Goal: Information Seeking & Learning: Learn about a topic

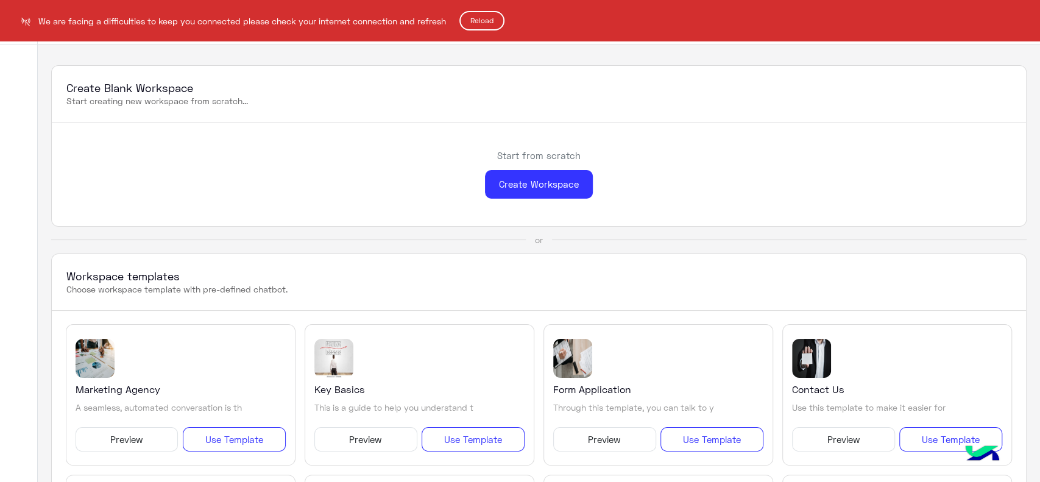
click at [485, 17] on button "Reload" at bounding box center [481, 20] width 45 height 19
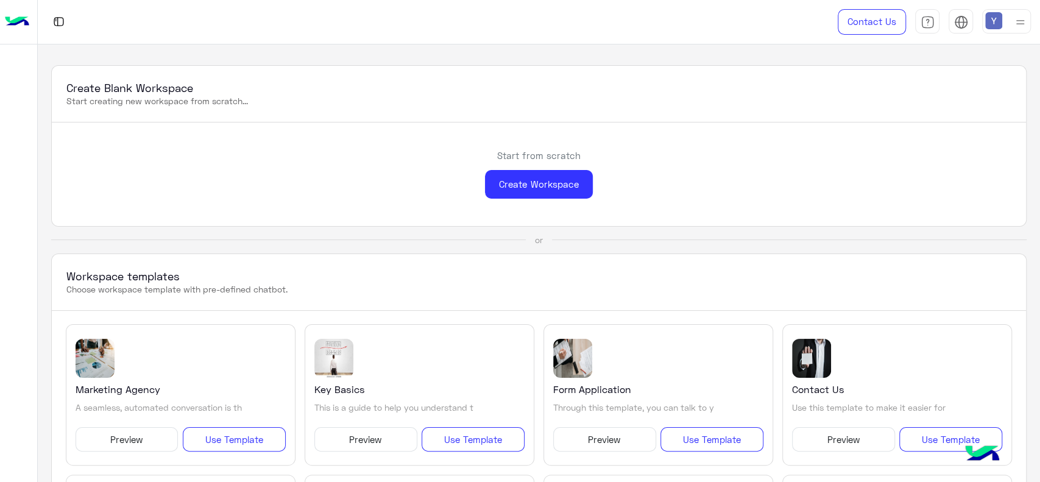
click at [68, 24] on div at bounding box center [372, 22] width 668 height 44
click at [552, 178] on div "Create Workspace" at bounding box center [539, 184] width 108 height 29
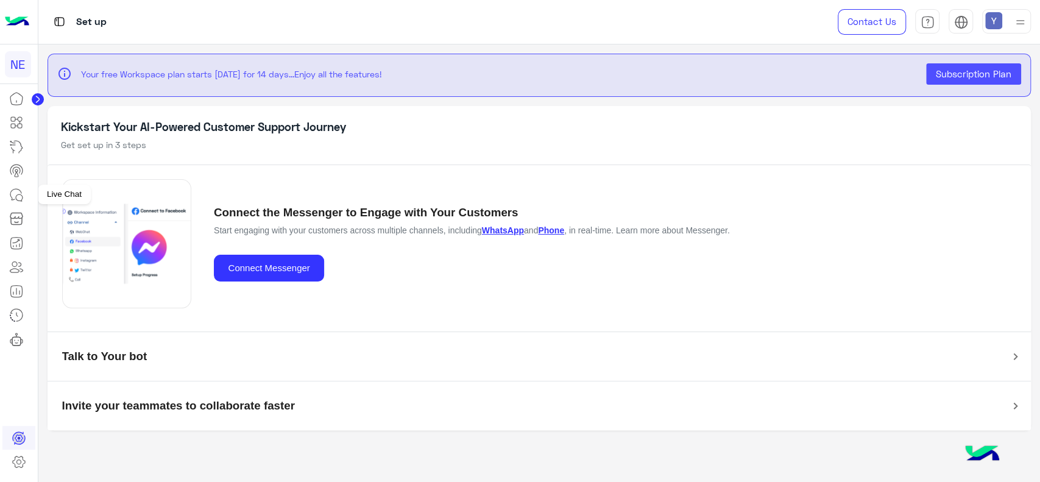
click at [24, 198] on link at bounding box center [16, 195] width 33 height 24
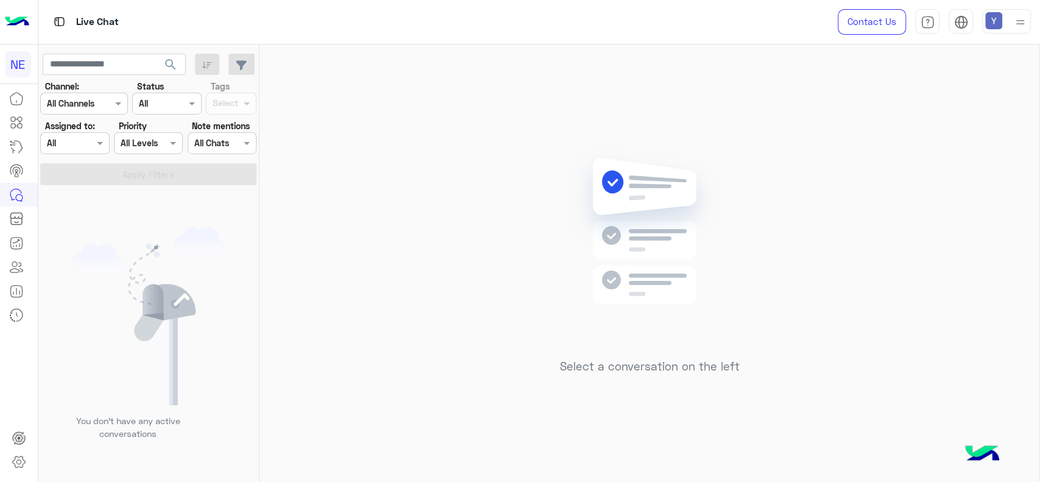
click at [24, 198] on link at bounding box center [16, 195] width 33 height 24
click at [83, 147] on div at bounding box center [75, 143] width 68 height 14
click at [175, 217] on div "You don’t have any active conversations" at bounding box center [148, 337] width 221 height 297
click at [15, 56] on div "NE" at bounding box center [18, 64] width 26 height 26
click at [15, 63] on div "NE" at bounding box center [18, 64] width 26 height 26
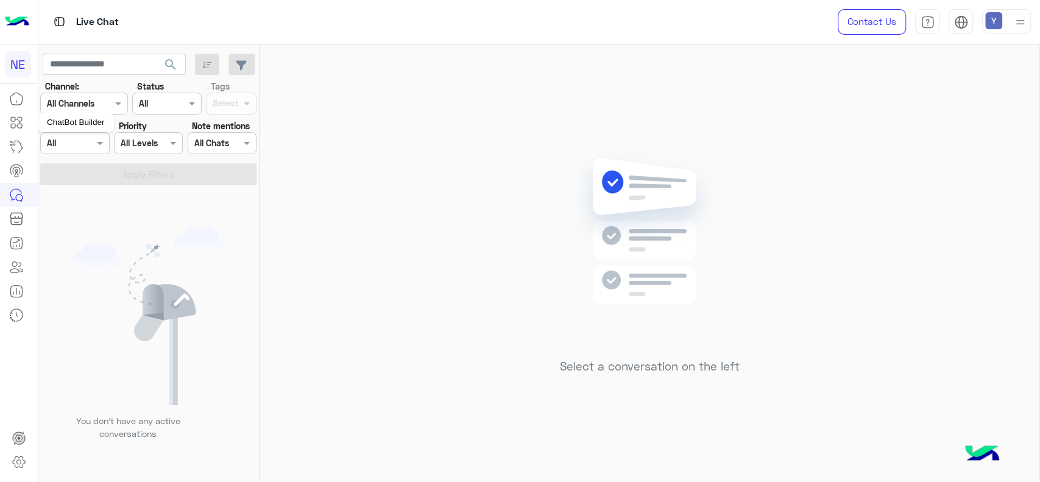
click at [19, 126] on icon at bounding box center [16, 122] width 15 height 15
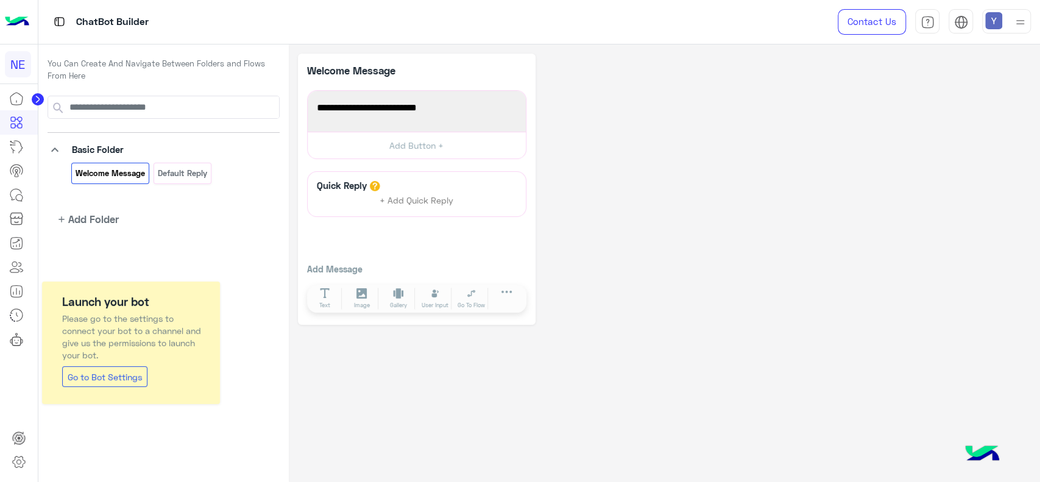
click at [1022, 27] on img at bounding box center [1020, 22] width 15 height 15
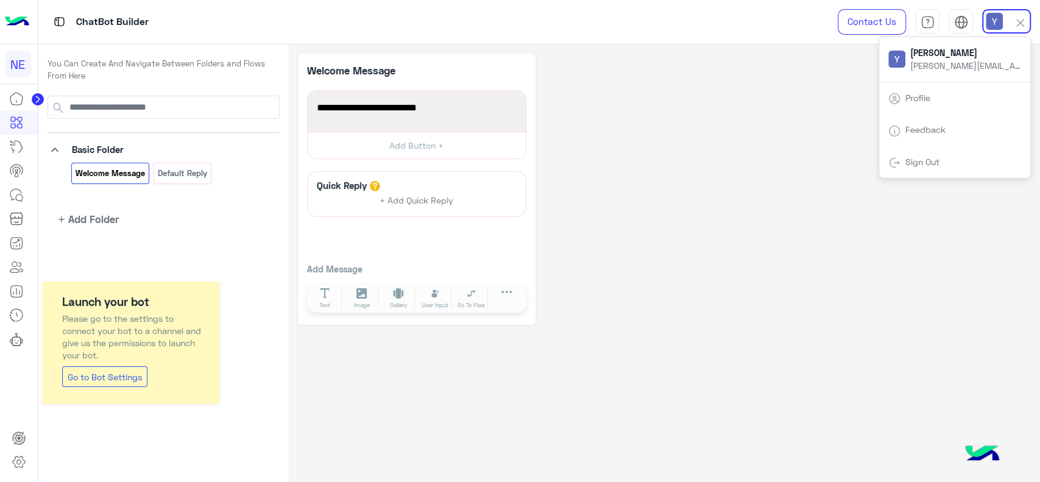
click at [963, 69] on span "y.mohamed@kt-group.co" at bounding box center [965, 65] width 110 height 13
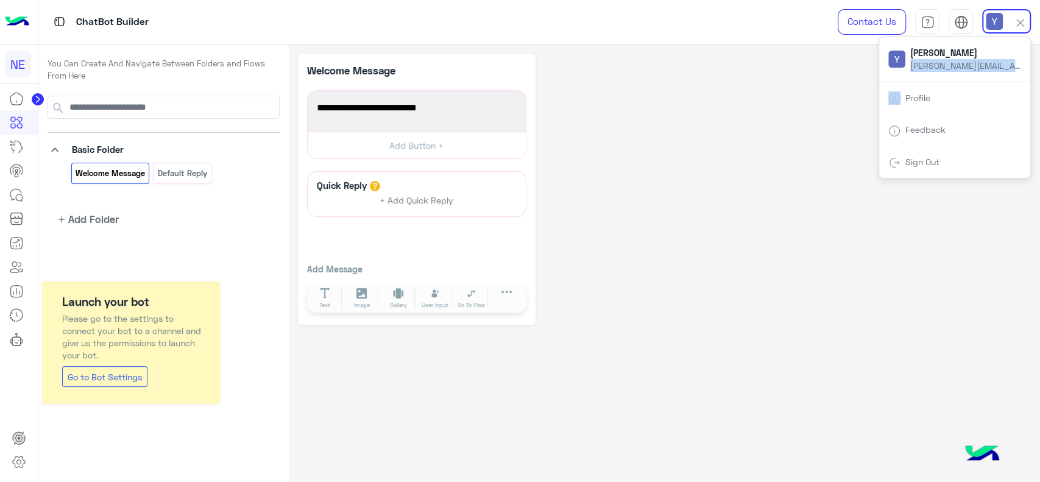
copy span "y.mohamed@kt-group.co"
click at [908, 155] on div "Sign Out" at bounding box center [954, 162] width 151 height 32
click at [908, 158] on link "Sign Out" at bounding box center [922, 162] width 34 height 10
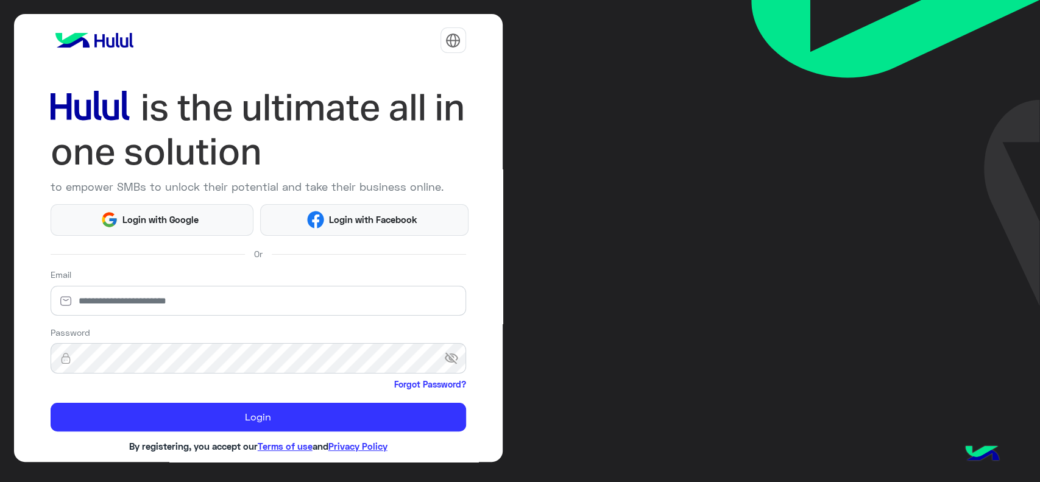
click at [936, 163] on div "to empower SMBs to unlock their potential and take their business online. Login…" at bounding box center [520, 241] width 1040 height 482
click at [936, 163] on img at bounding box center [895, 153] width 289 height 306
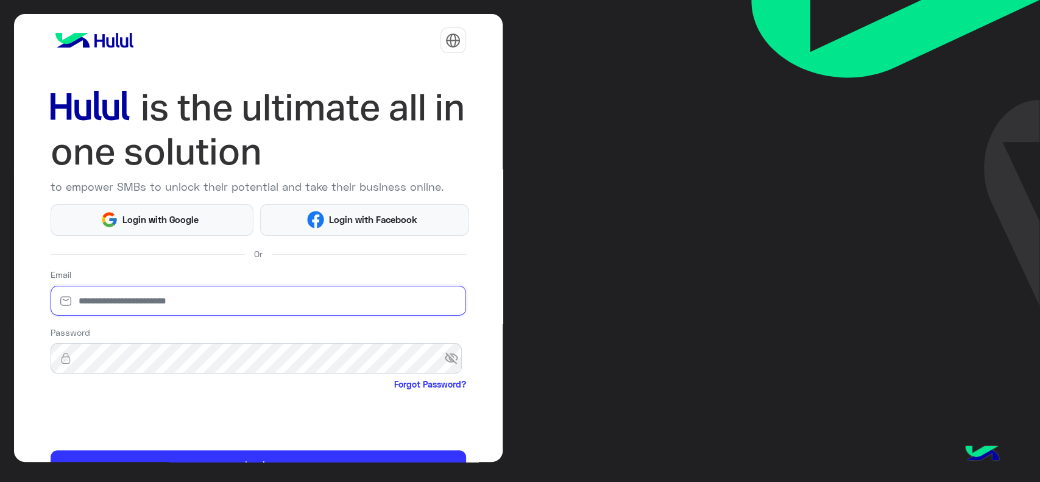
click at [215, 300] on input "email" at bounding box center [259, 301] width 416 height 30
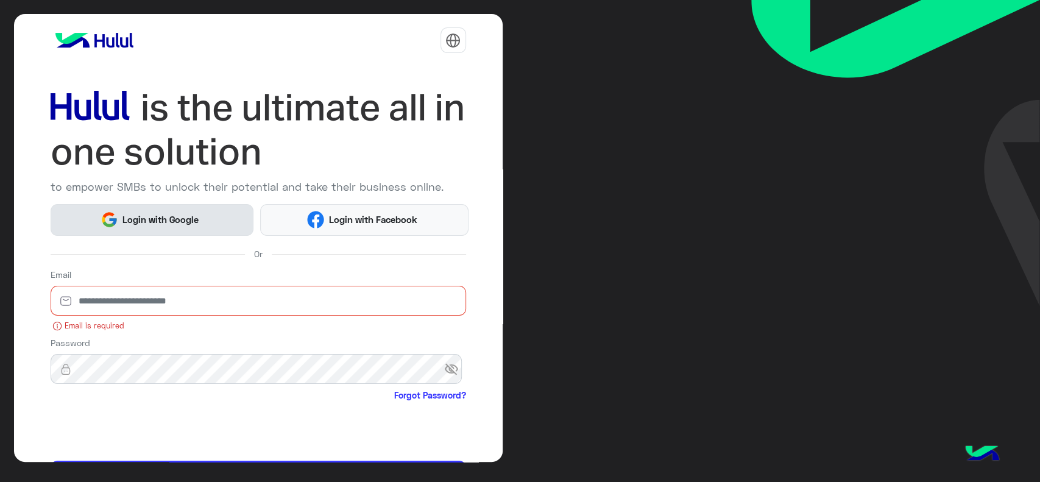
drag, startPoint x: 216, startPoint y: 300, endPoint x: 117, endPoint y: 202, distance: 139.2
click at [117, 202] on div "Login with Google Login with Facebook" at bounding box center [258, 217] width 434 height 36
click at [117, 204] on button "Login with Google" at bounding box center [152, 220] width 203 height 32
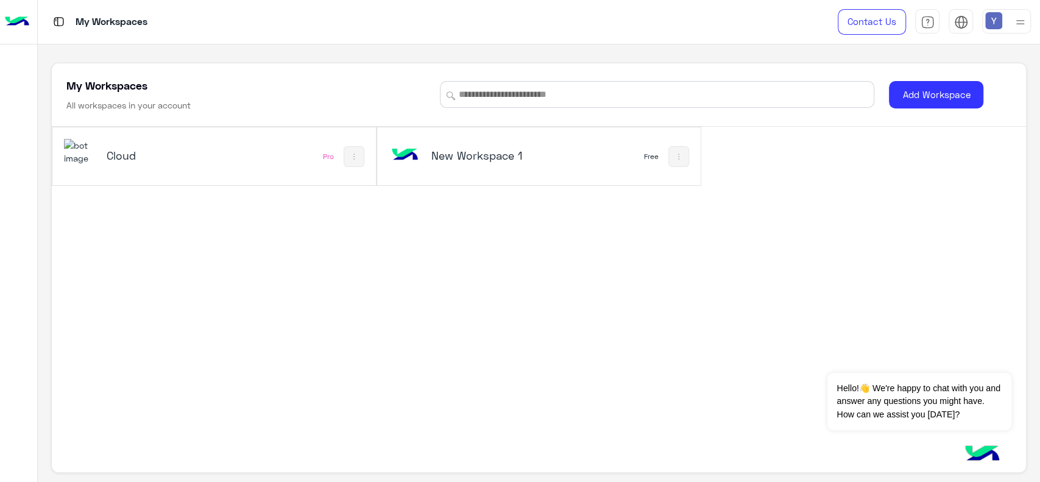
click at [262, 151] on div "Cloud Pro" at bounding box center [214, 156] width 324 height 58
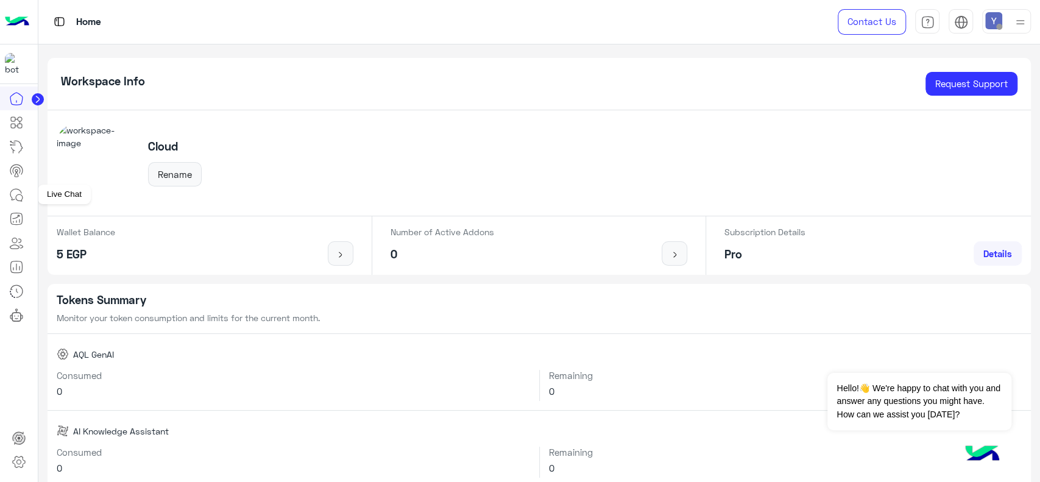
click at [15, 191] on icon at bounding box center [16, 195] width 15 height 15
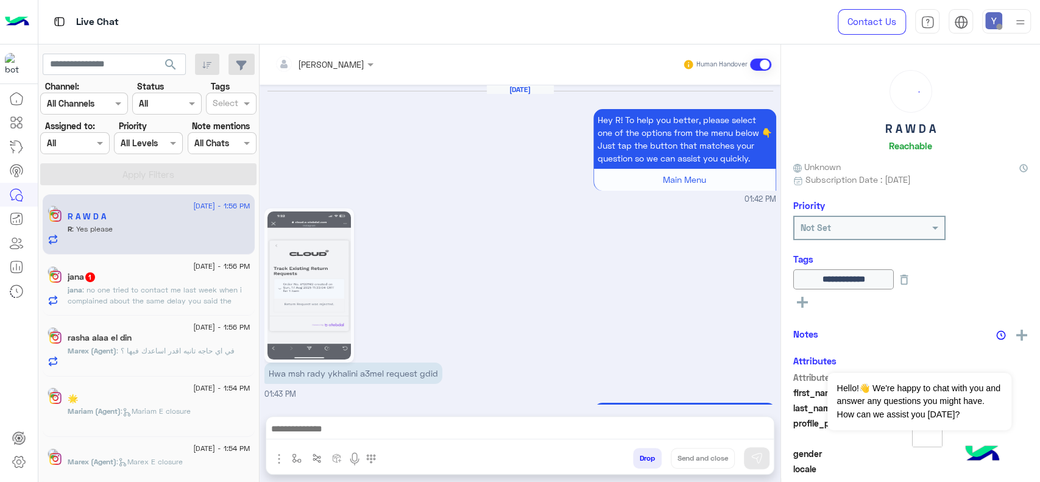
scroll to position [877, 0]
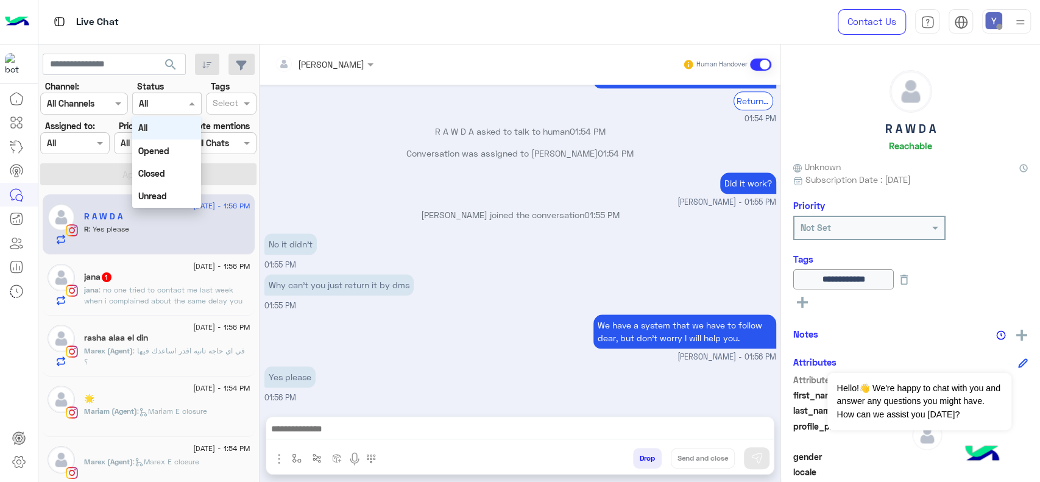
click at [190, 101] on span at bounding box center [193, 103] width 15 height 13
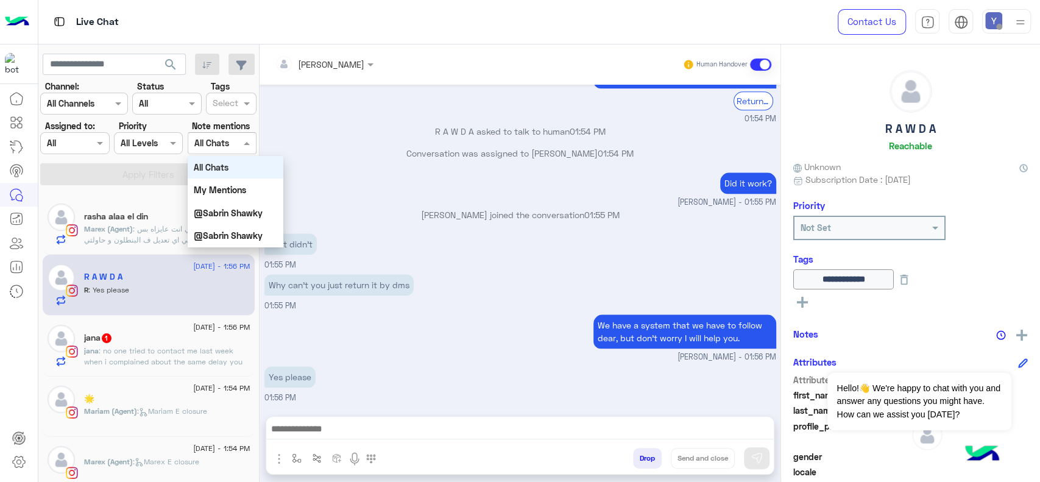
click at [247, 141] on span at bounding box center [248, 142] width 15 height 13
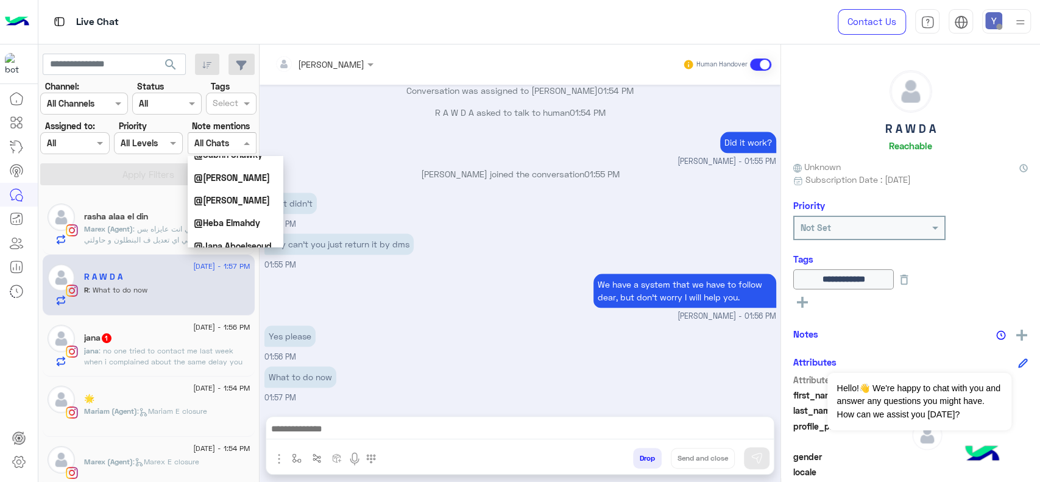
scroll to position [0, 0]
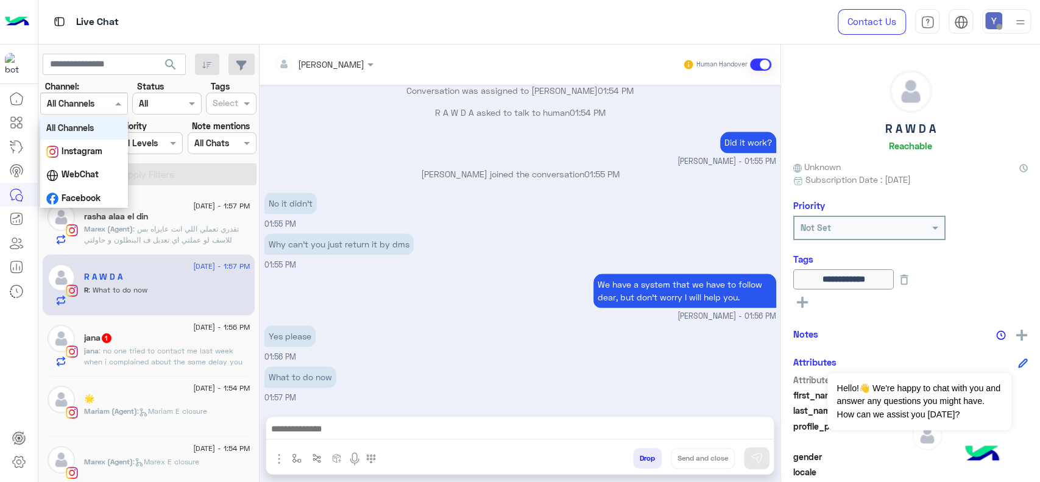
click at [118, 105] on span at bounding box center [119, 103] width 15 height 13
click at [92, 147] on b "Instagram" at bounding box center [82, 151] width 41 height 10
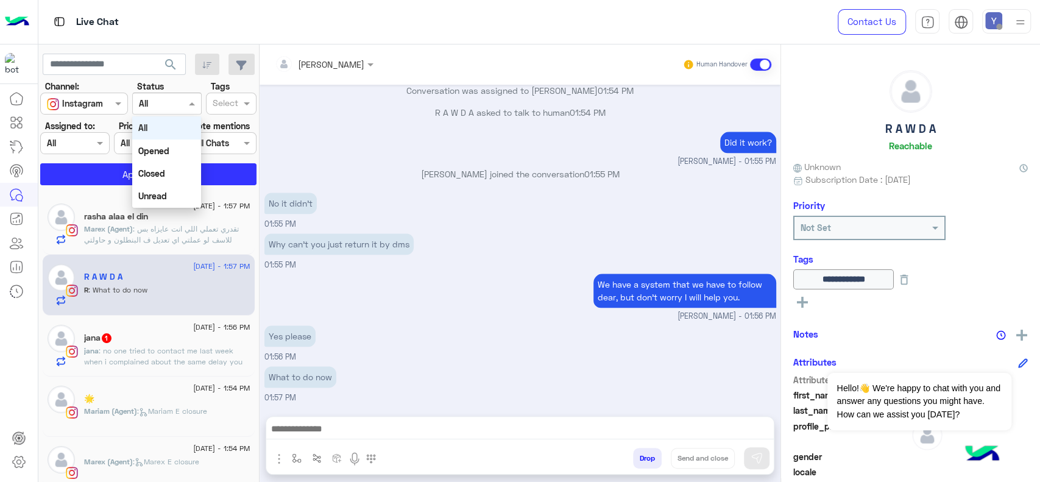
click at [191, 104] on span at bounding box center [193, 103] width 15 height 13
click at [171, 144] on div "Opened" at bounding box center [166, 151] width 69 height 23
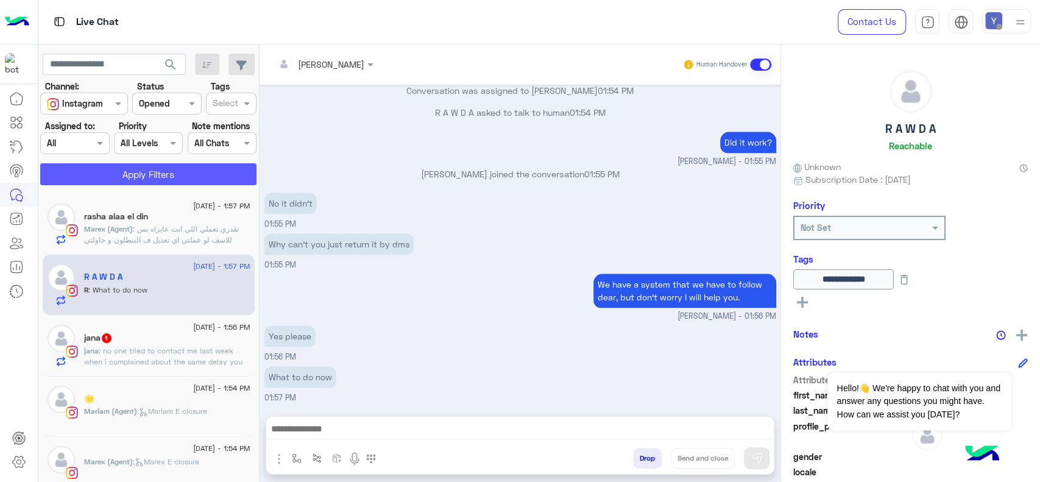
click at [129, 173] on button "Apply Filters" at bounding box center [148, 174] width 216 height 22
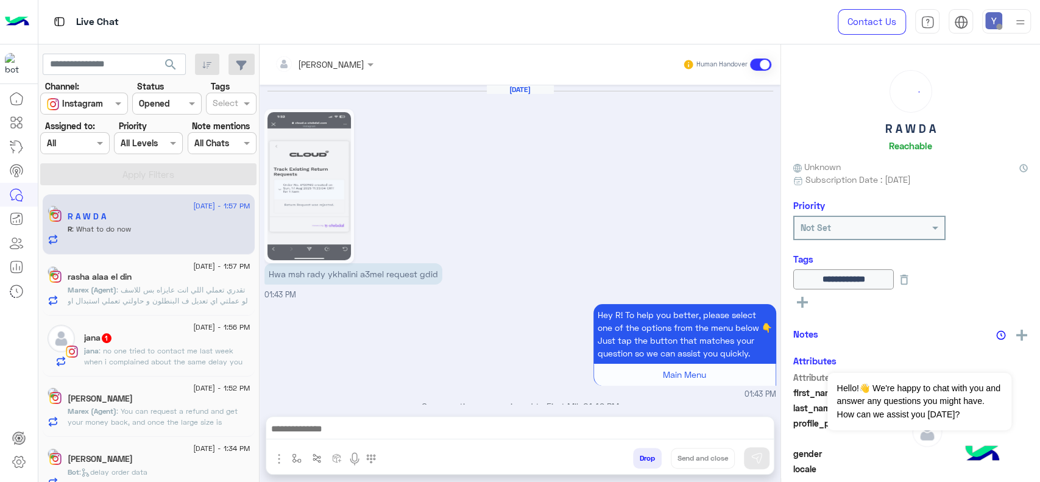
scroll to position [805, 0]
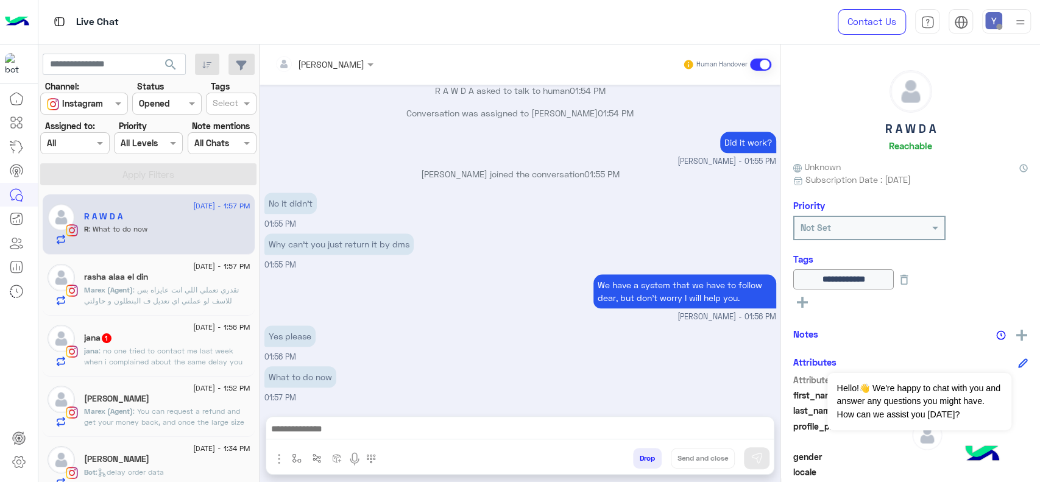
click at [150, 458] on div "[PERSON_NAME]" at bounding box center [167, 460] width 166 height 13
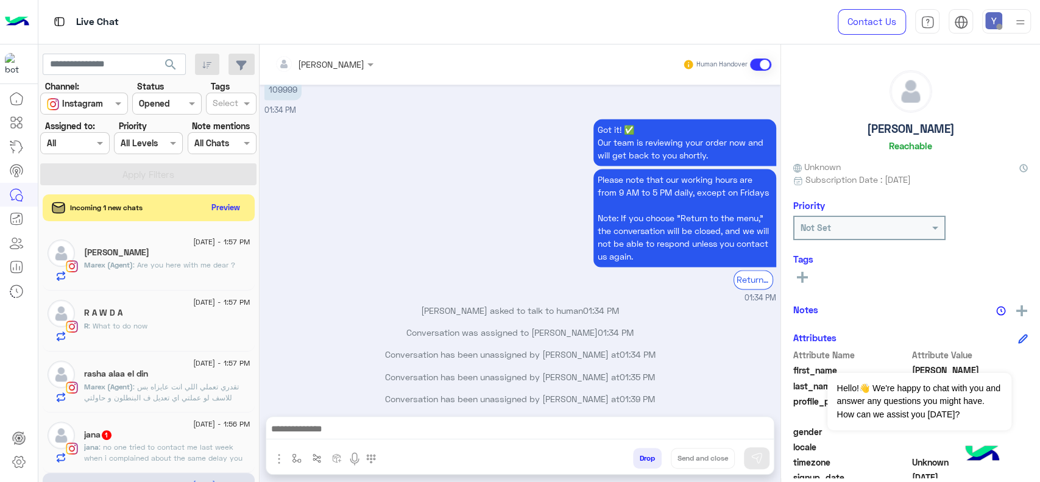
scroll to position [1231, 0]
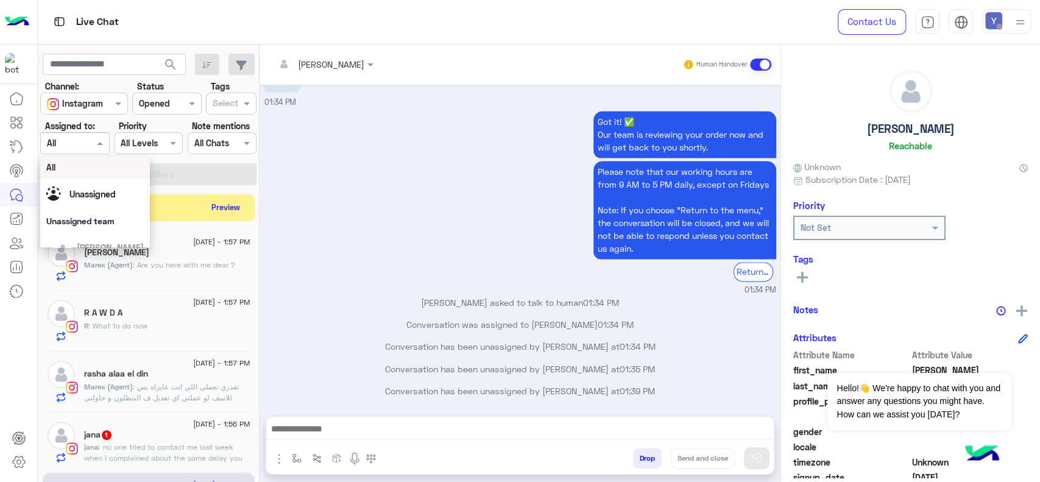
click at [99, 142] on span at bounding box center [101, 142] width 15 height 13
click at [104, 222] on div "[PERSON_NAME]" at bounding box center [99, 231] width 90 height 21
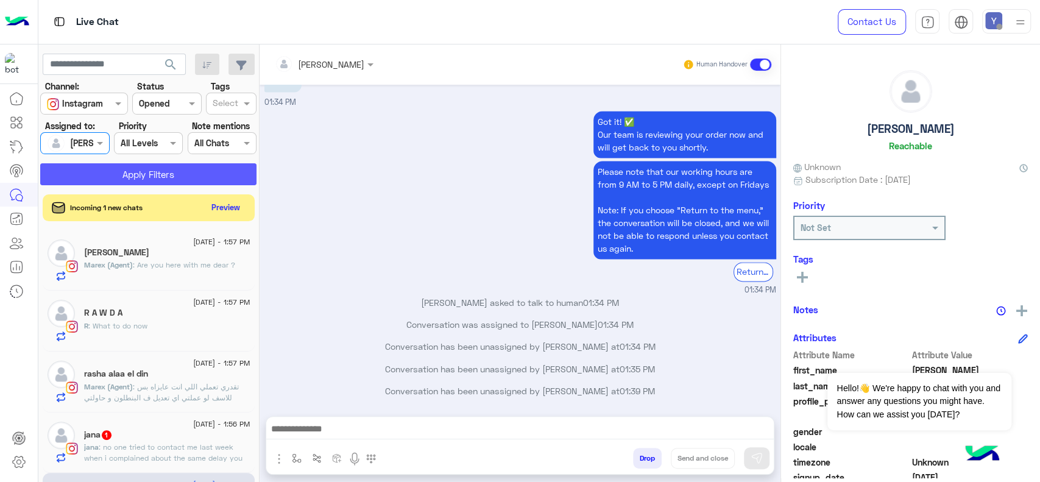
click at [156, 171] on button "Apply Filters" at bounding box center [148, 174] width 216 height 22
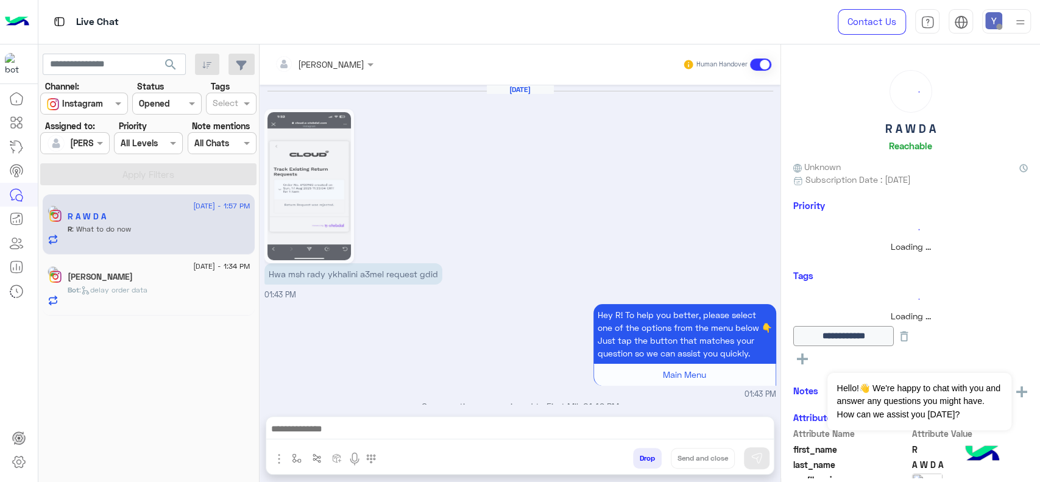
scroll to position [805, 0]
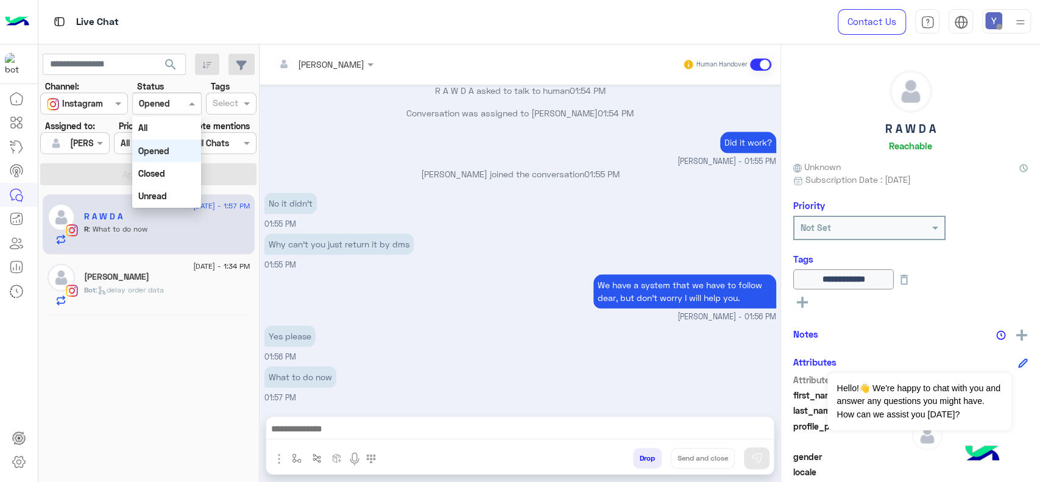
click at [189, 101] on span at bounding box center [193, 103] width 15 height 13
click at [169, 122] on div "All" at bounding box center [166, 127] width 69 height 23
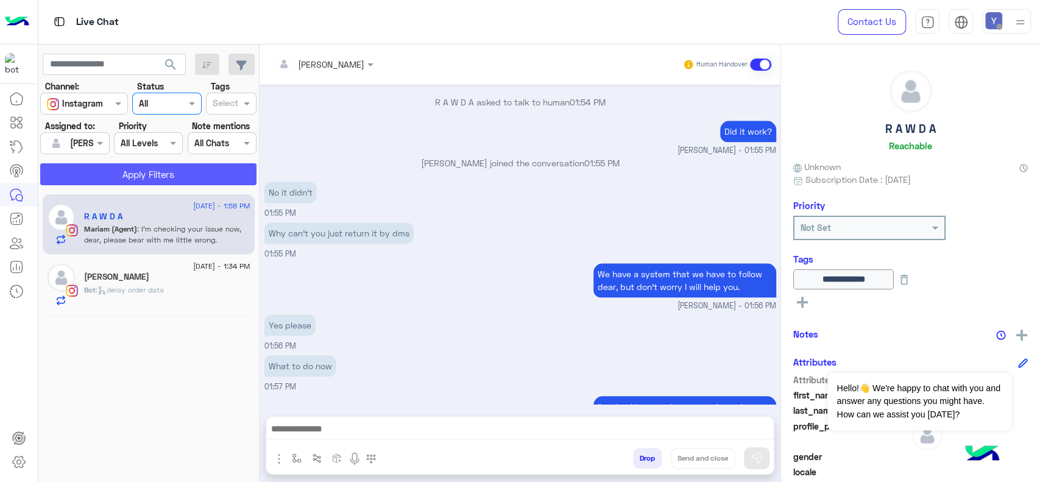
scroll to position [857, 0]
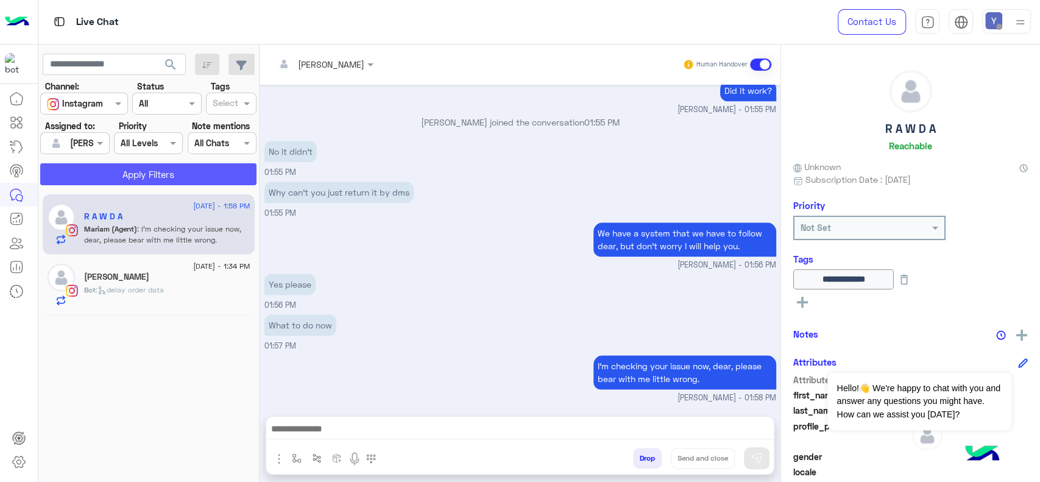
click at [116, 171] on button "Apply Filters" at bounding box center [148, 174] width 216 height 22
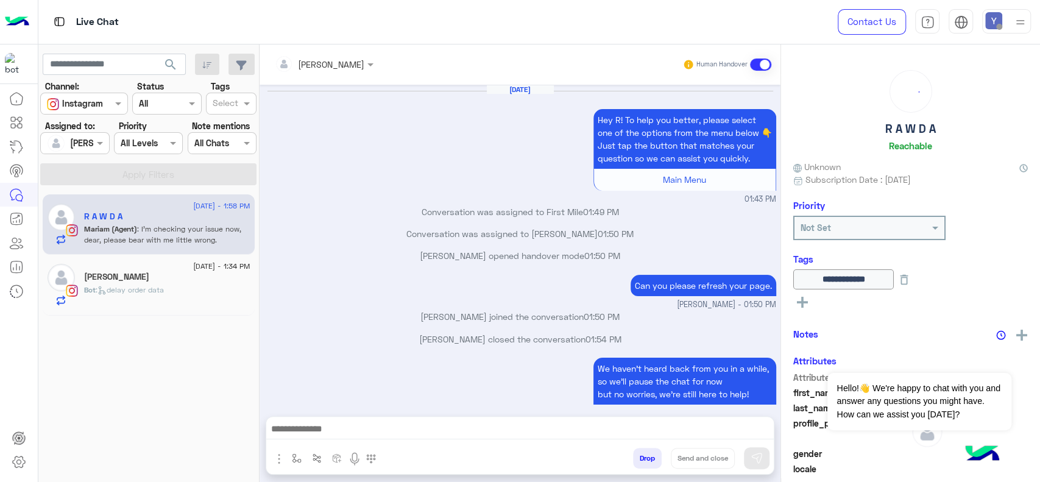
scroll to position [663, 0]
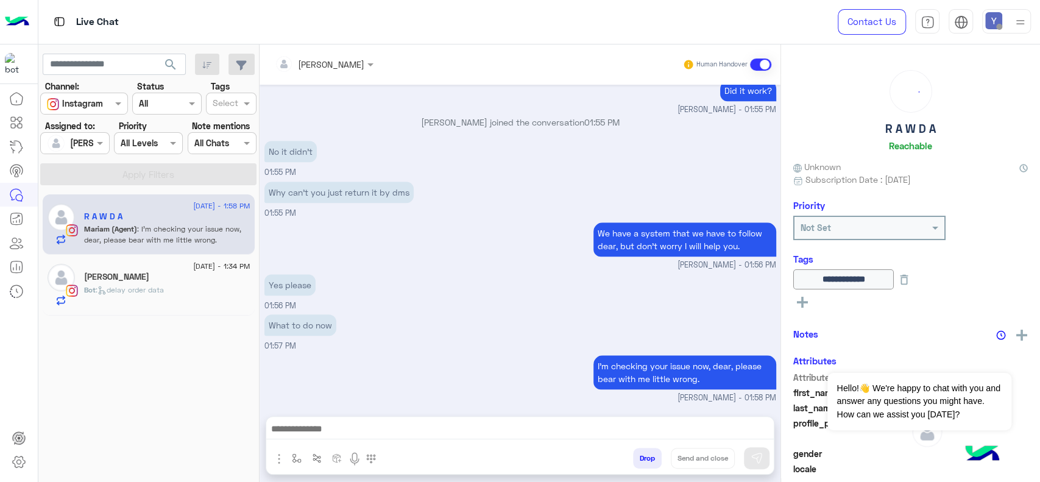
click at [140, 285] on p "Bot : delay order data" at bounding box center [124, 290] width 80 height 11
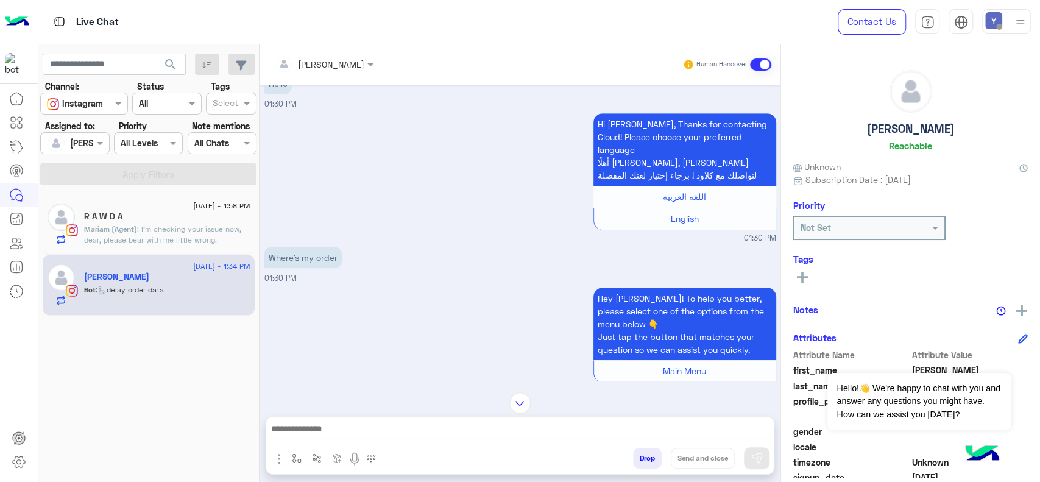
scroll to position [624, 0]
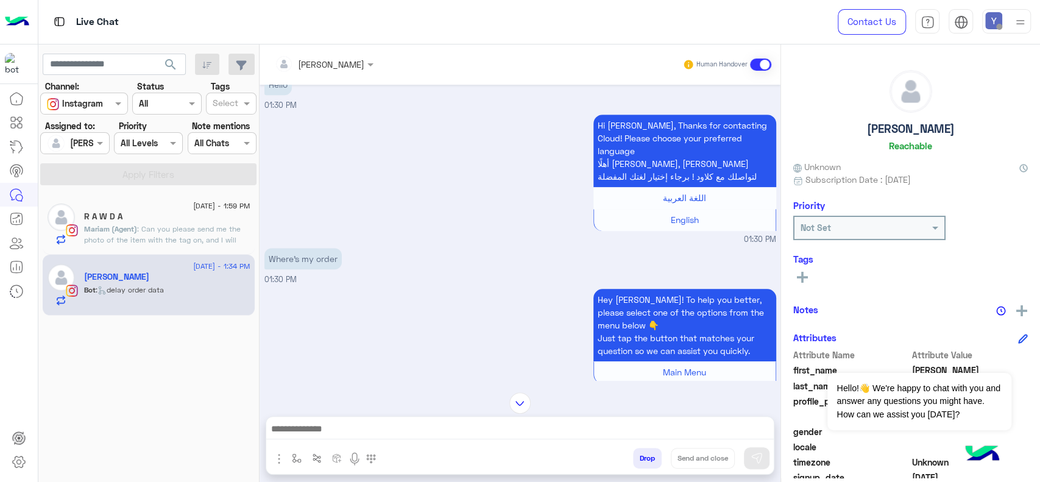
click at [119, 213] on h5 "R A W D A" at bounding box center [103, 216] width 38 height 10
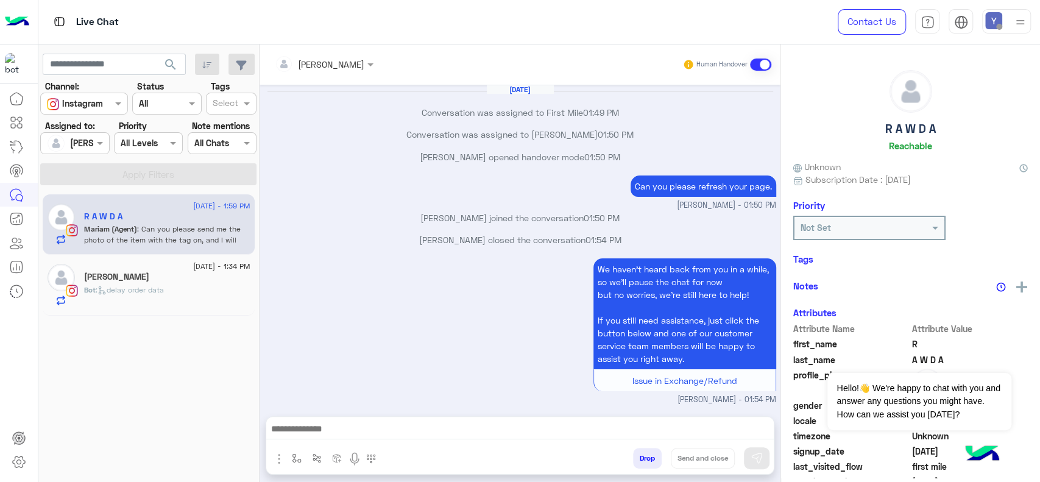
scroll to position [615, 0]
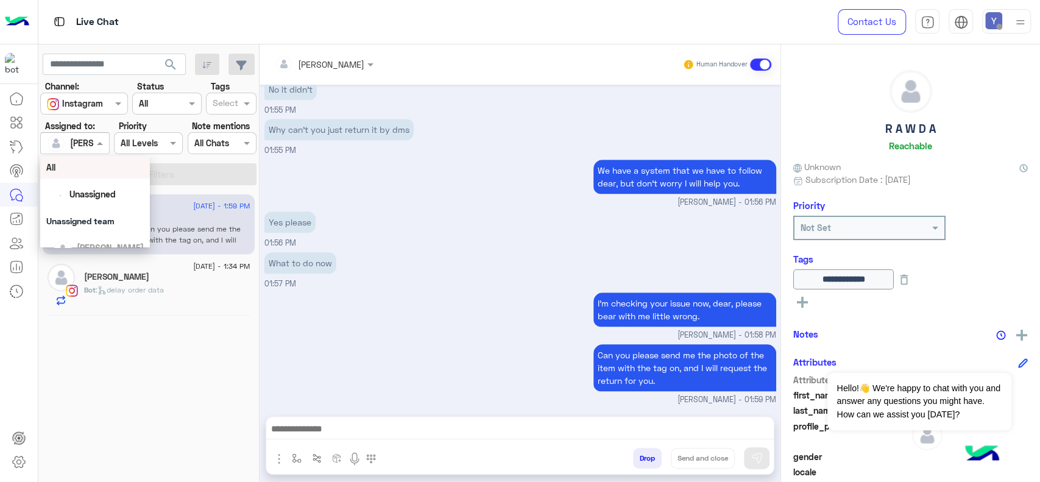
click at [96, 140] on span at bounding box center [101, 142] width 15 height 13
click at [112, 102] on span at bounding box center [119, 103] width 15 height 13
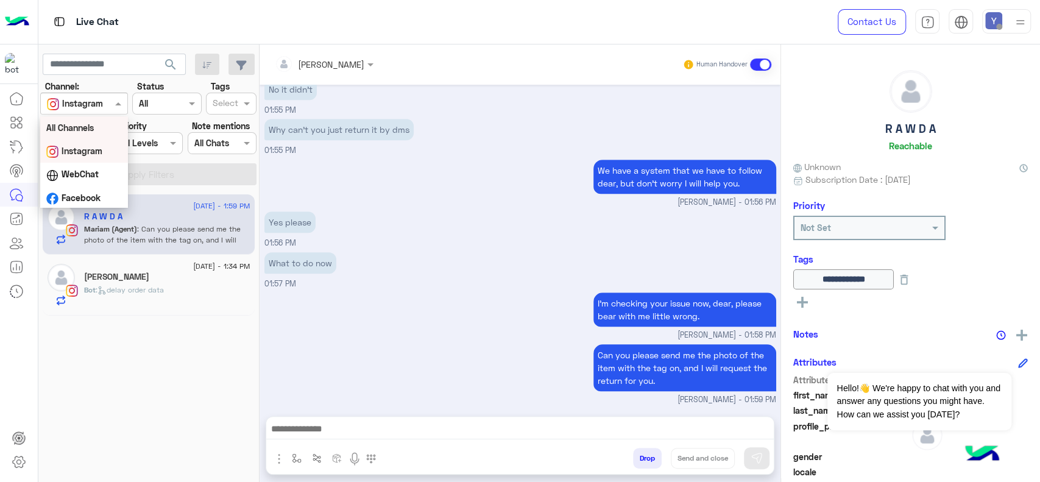
click at [78, 127] on b "All Channels" at bounding box center [70, 127] width 48 height 10
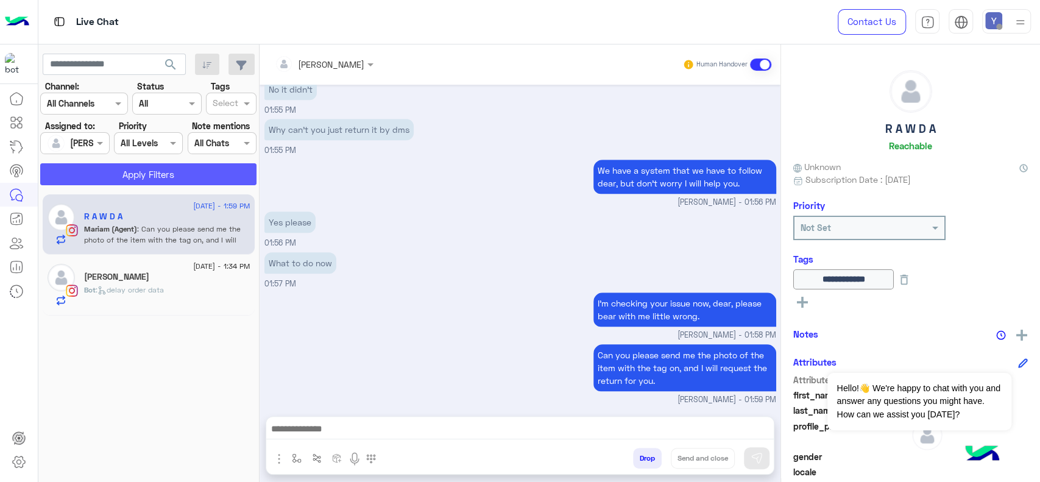
click at [117, 168] on button "Apply Filters" at bounding box center [148, 174] width 216 height 22
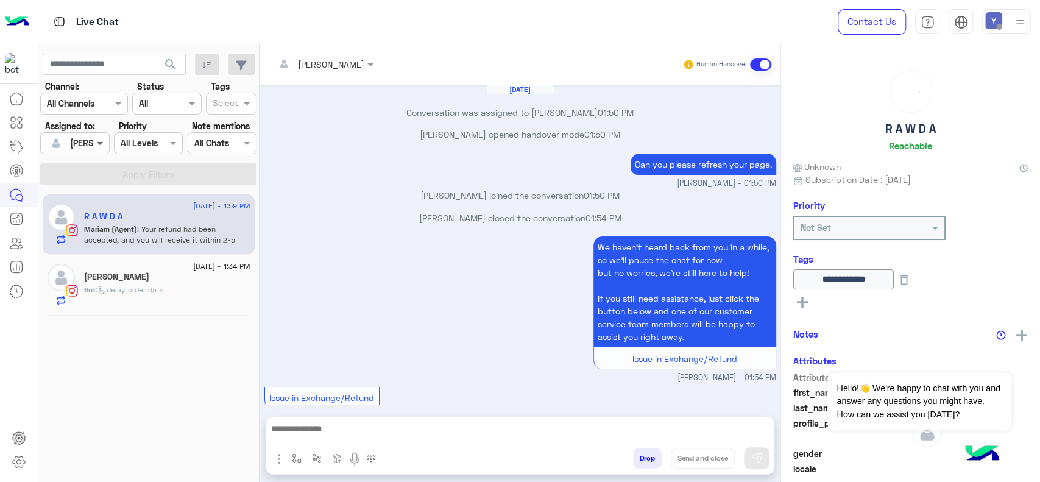
scroll to position [644, 0]
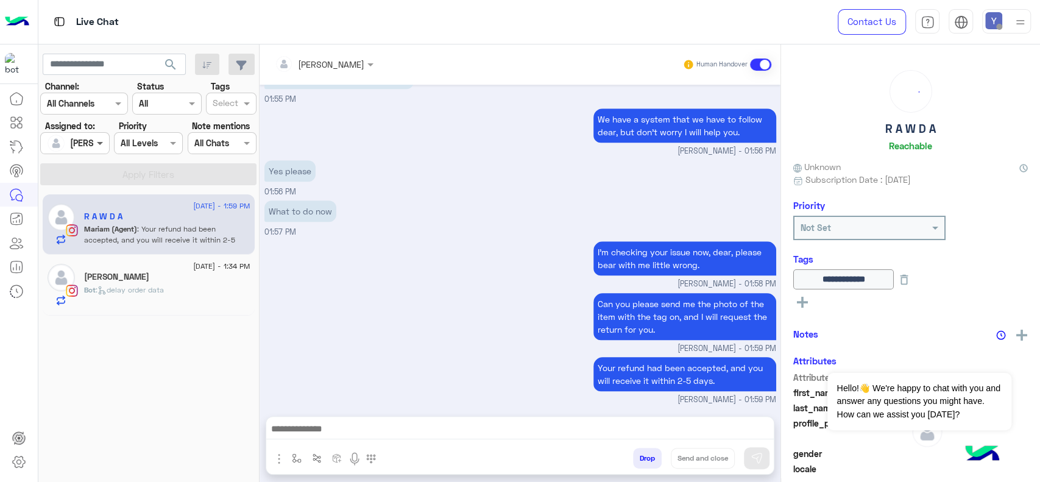
click at [97, 142] on span at bounding box center [101, 142] width 15 height 13
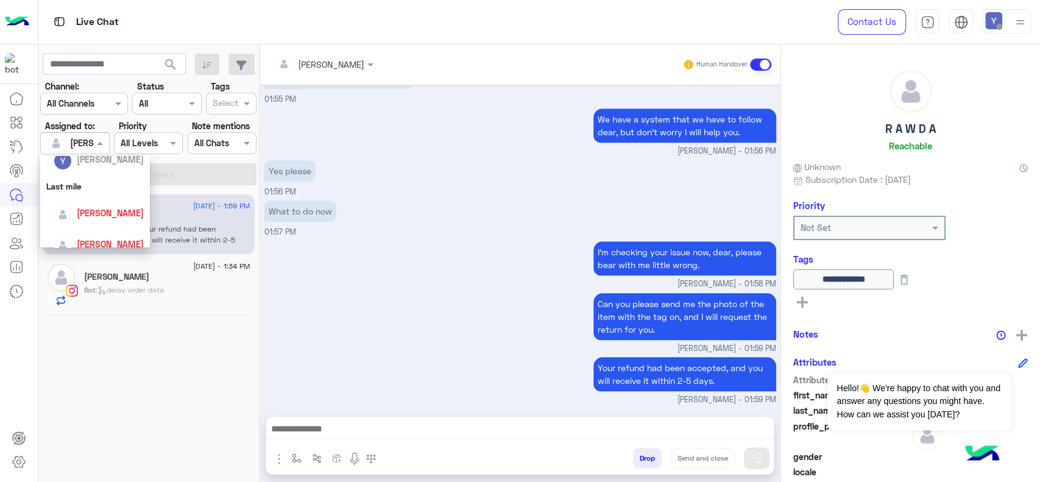
scroll to position [161, 0]
click at [101, 207] on span "[PERSON_NAME]" at bounding box center [110, 202] width 67 height 10
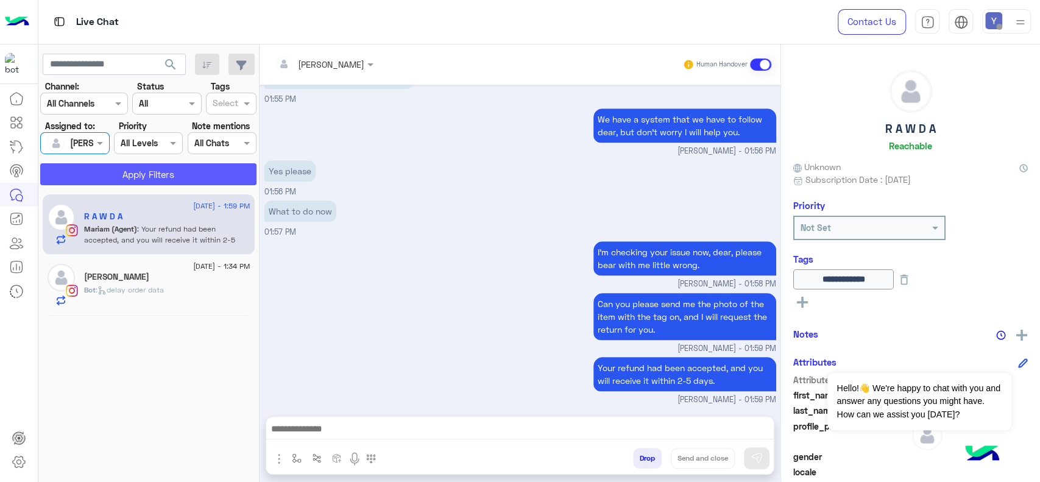
click at [132, 178] on button "Apply Filters" at bounding box center [148, 174] width 216 height 22
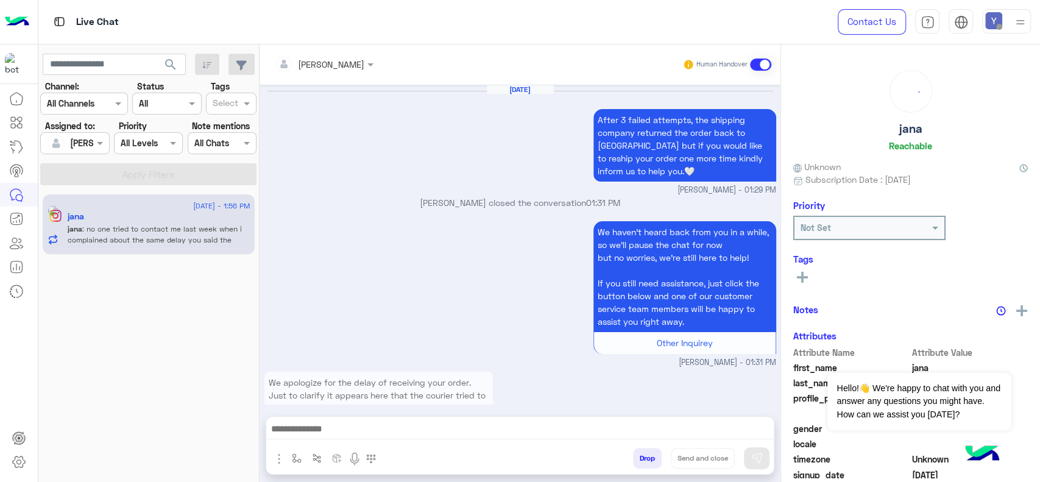
scroll to position [1463, 0]
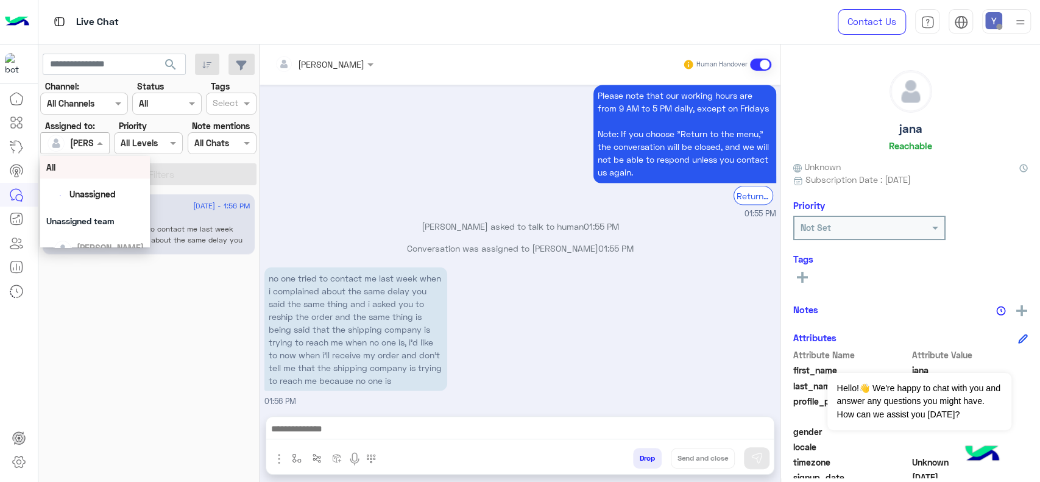
click at [99, 138] on span at bounding box center [101, 142] width 15 height 13
click at [90, 192] on div "[PERSON_NAME]" at bounding box center [99, 201] width 90 height 21
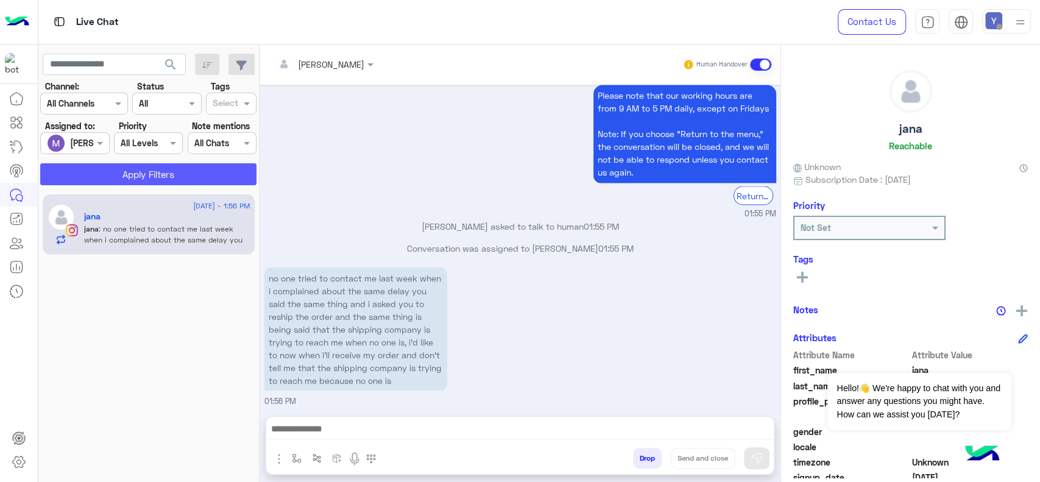
click at [101, 177] on button "Apply Filters" at bounding box center [148, 174] width 216 height 22
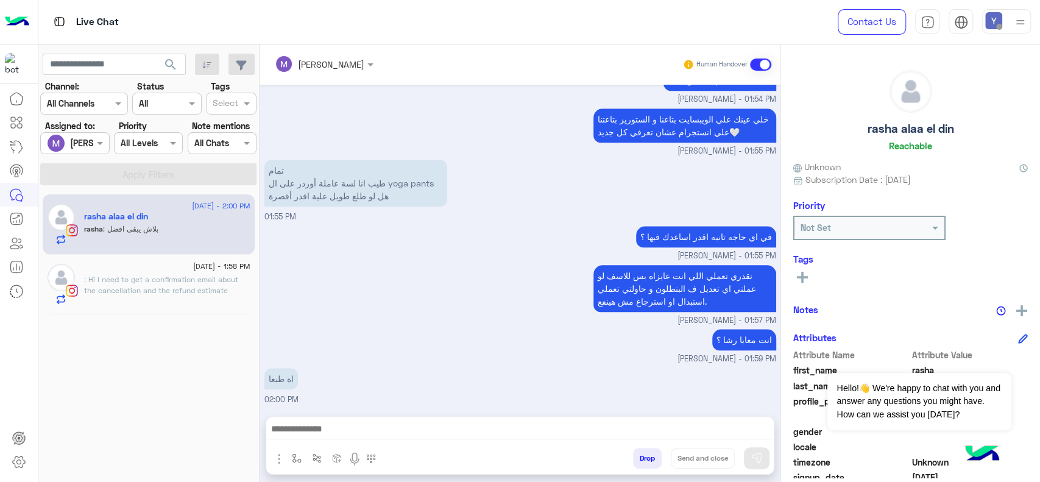
scroll to position [943, 0]
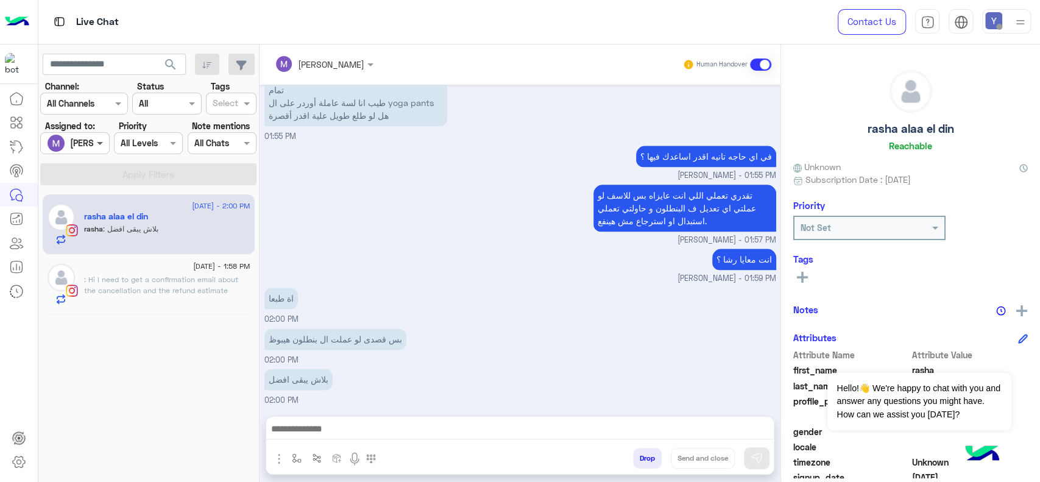
click at [94, 142] on span at bounding box center [101, 142] width 15 height 13
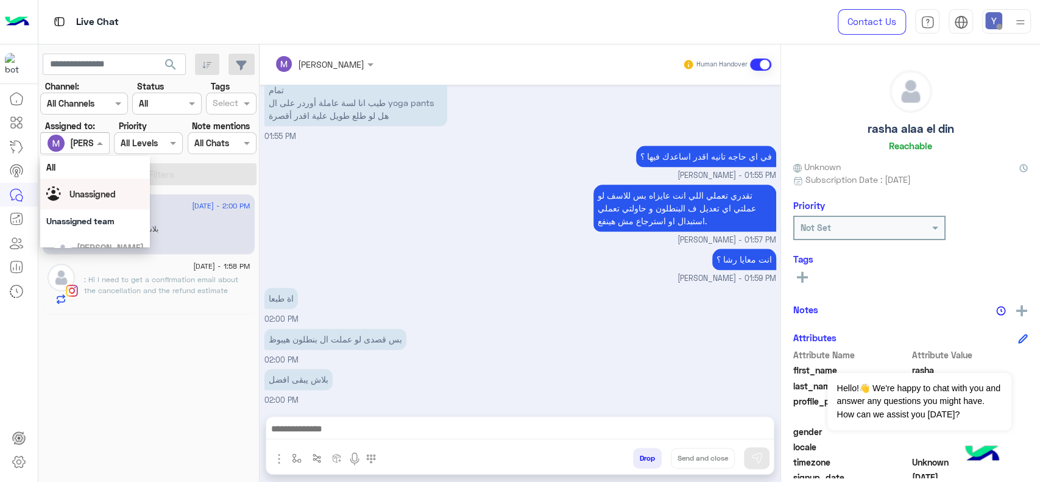
click at [107, 194] on span "Unassigned" at bounding box center [92, 194] width 46 height 10
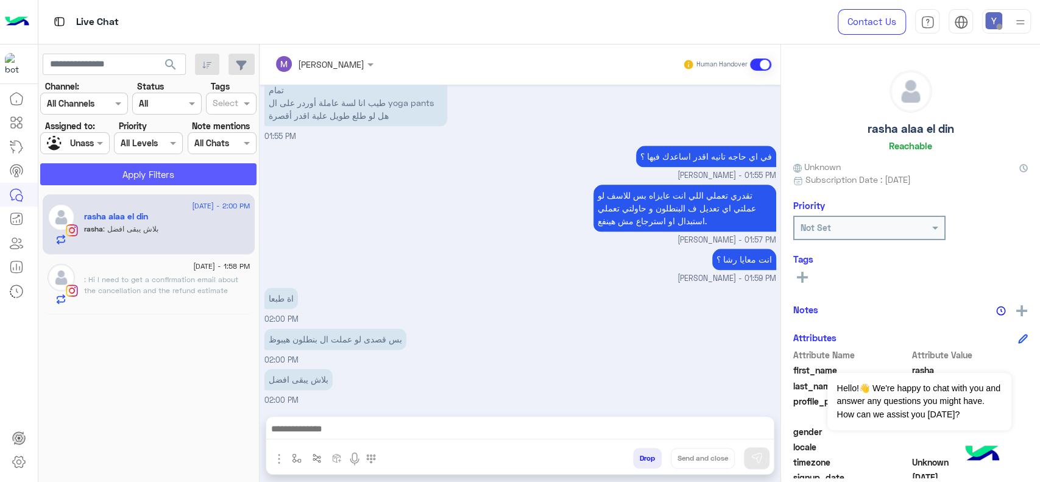
click at [157, 174] on button "Apply Filters" at bounding box center [148, 174] width 216 height 22
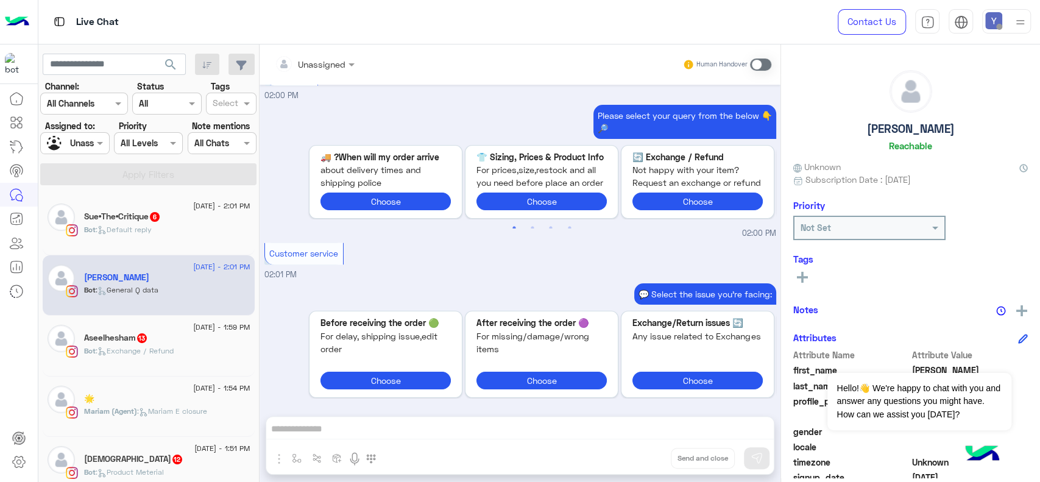
scroll to position [1266, 0]
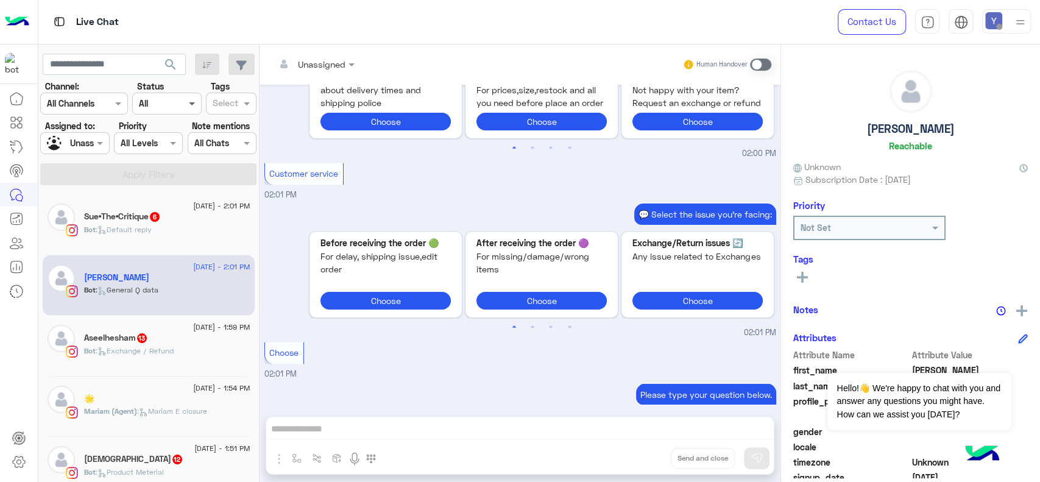
click at [188, 99] on span at bounding box center [193, 103] width 15 height 13
click at [166, 147] on b "Opened" at bounding box center [153, 151] width 31 height 10
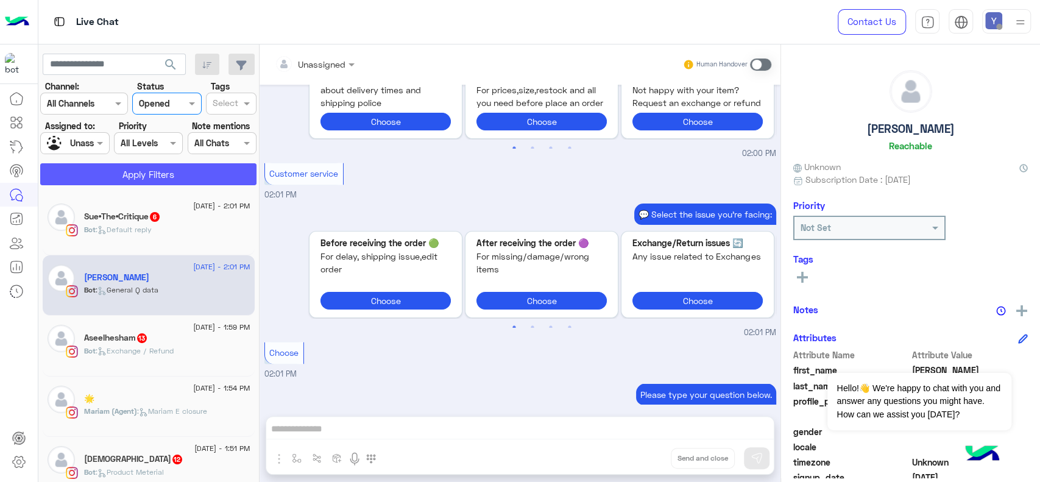
click at [161, 174] on button "Apply Filters" at bounding box center [148, 174] width 216 height 22
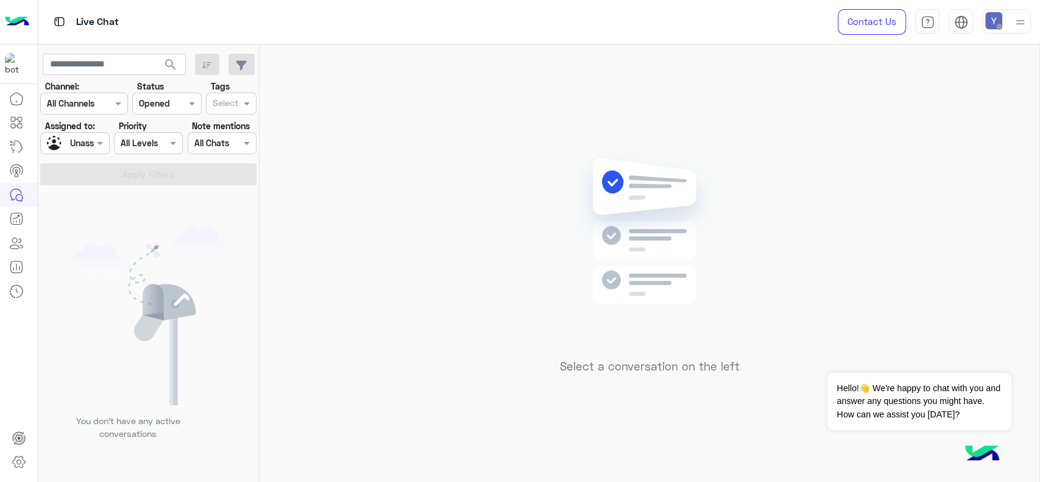
click at [180, 101] on div at bounding box center [167, 103] width 68 height 14
click at [171, 194] on div "Unread" at bounding box center [166, 196] width 69 height 23
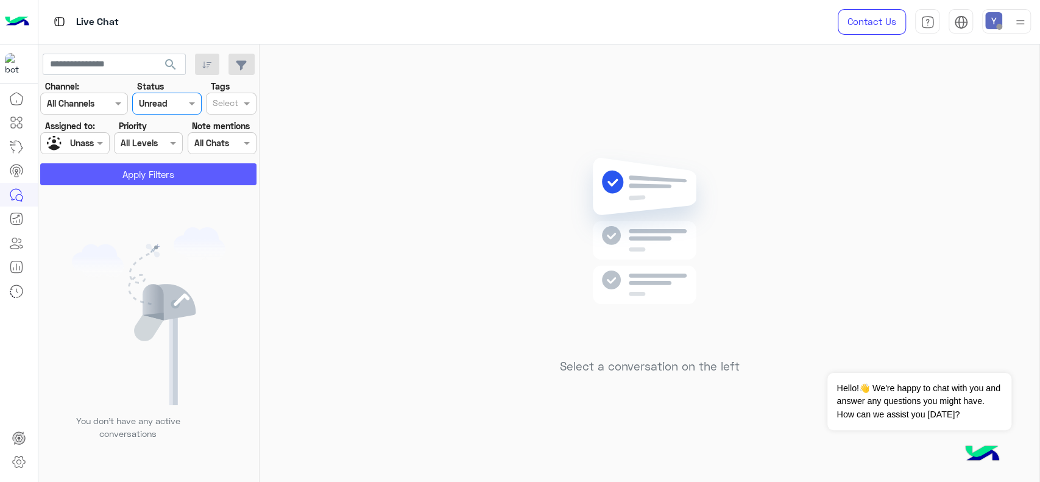
click at [158, 169] on button "Apply Filters" at bounding box center [148, 174] width 216 height 22
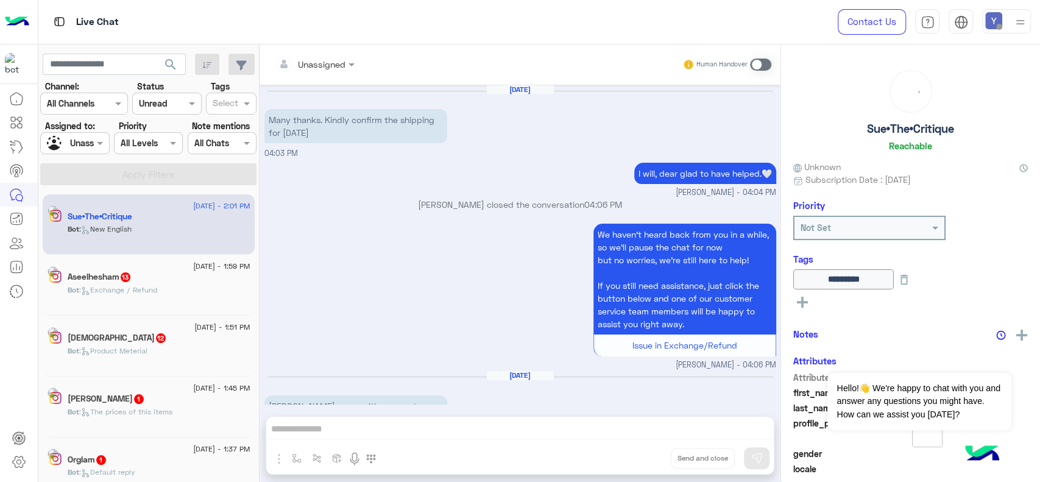
scroll to position [1293, 0]
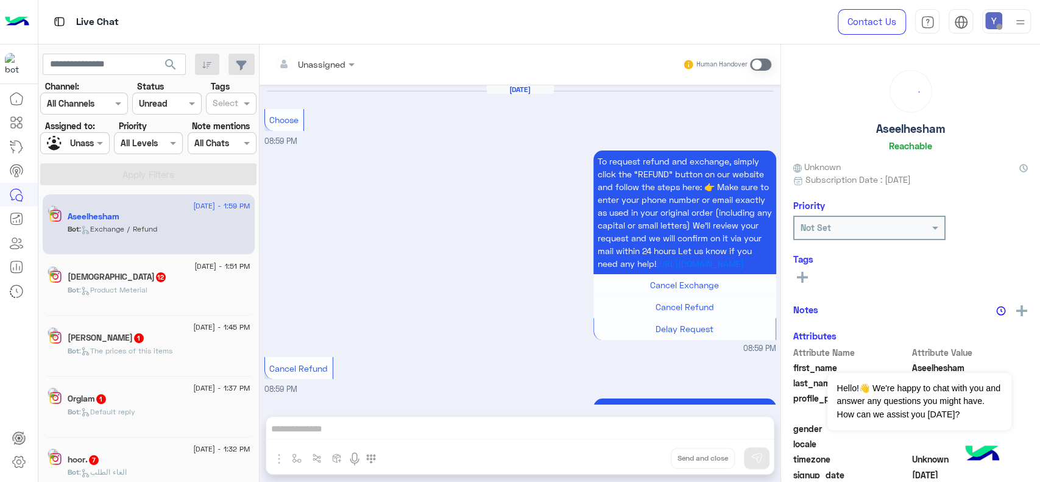
scroll to position [1403, 0]
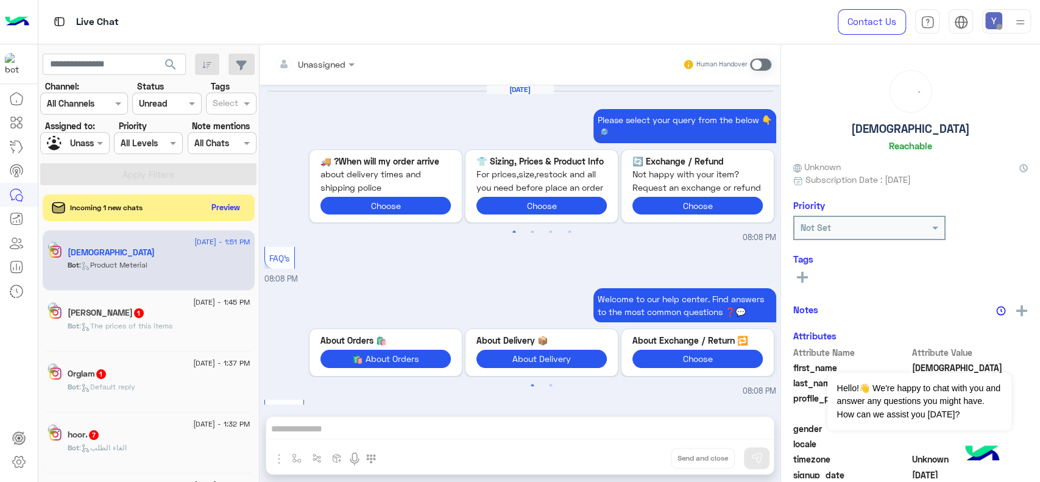
scroll to position [1632, 0]
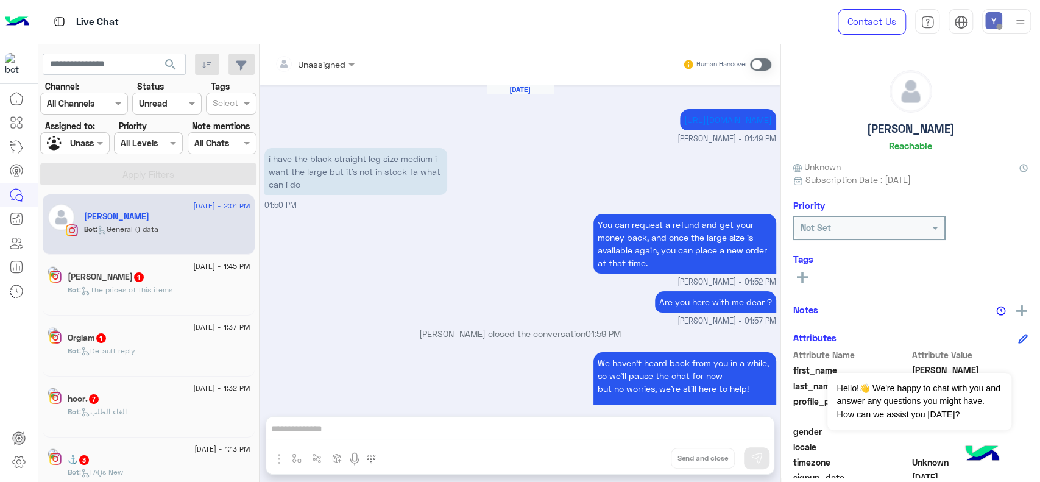
scroll to position [1291, 0]
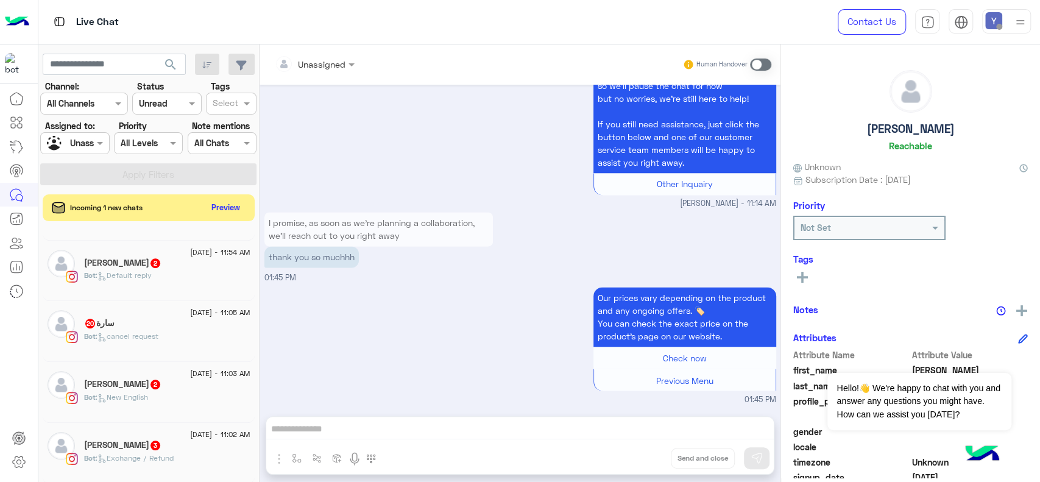
scroll to position [478, 0]
click at [157, 336] on span ": cancel request" at bounding box center [127, 334] width 63 height 9
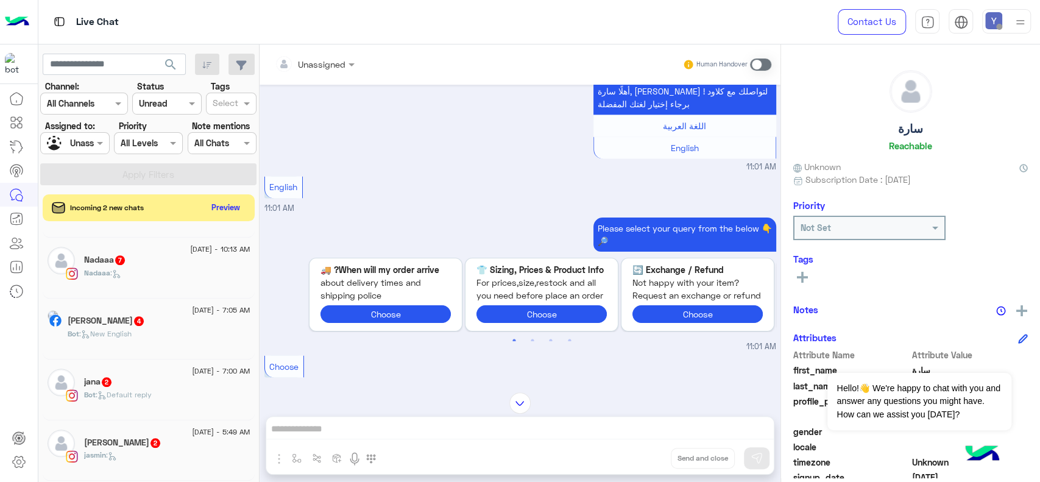
scroll to position [783, 0]
click at [160, 328] on div "[PERSON_NAME] 4" at bounding box center [159, 321] width 183 height 13
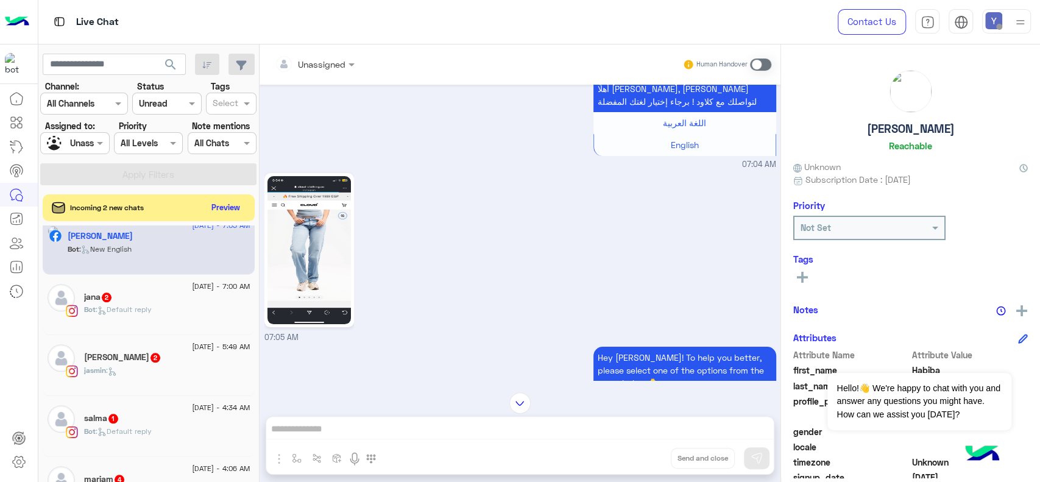
scroll to position [868, 0]
click at [141, 304] on div "[PERSON_NAME] 2" at bounding box center [167, 297] width 166 height 13
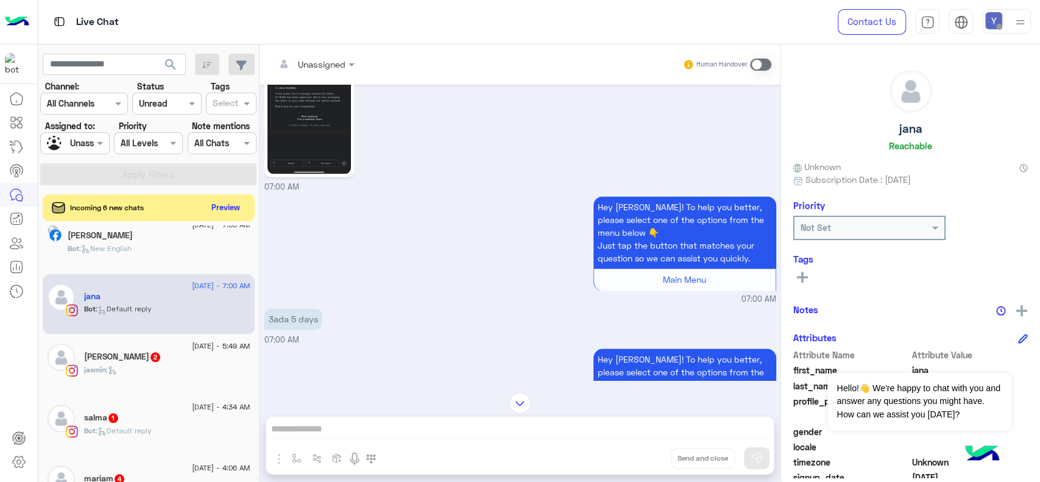
scroll to position [1271, 0]
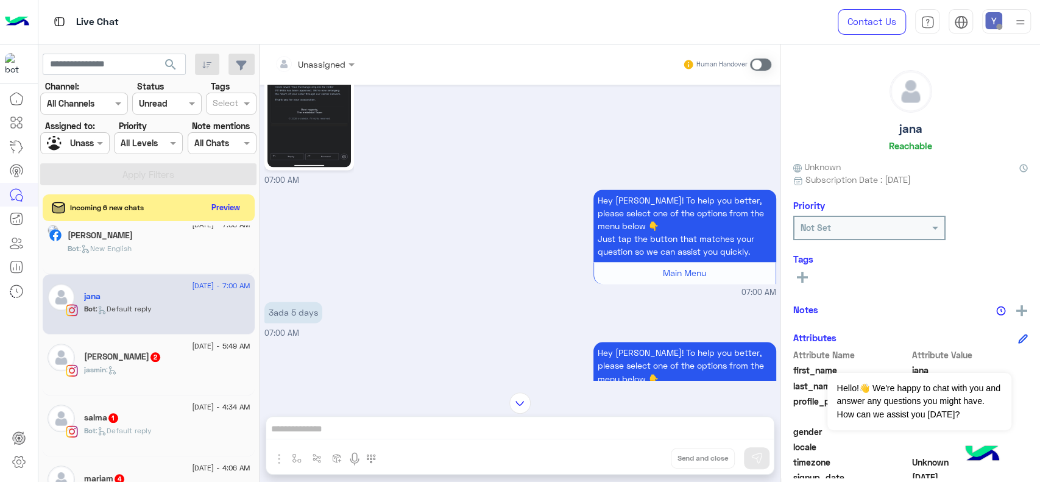
click at [759, 68] on span at bounding box center [760, 64] width 21 height 12
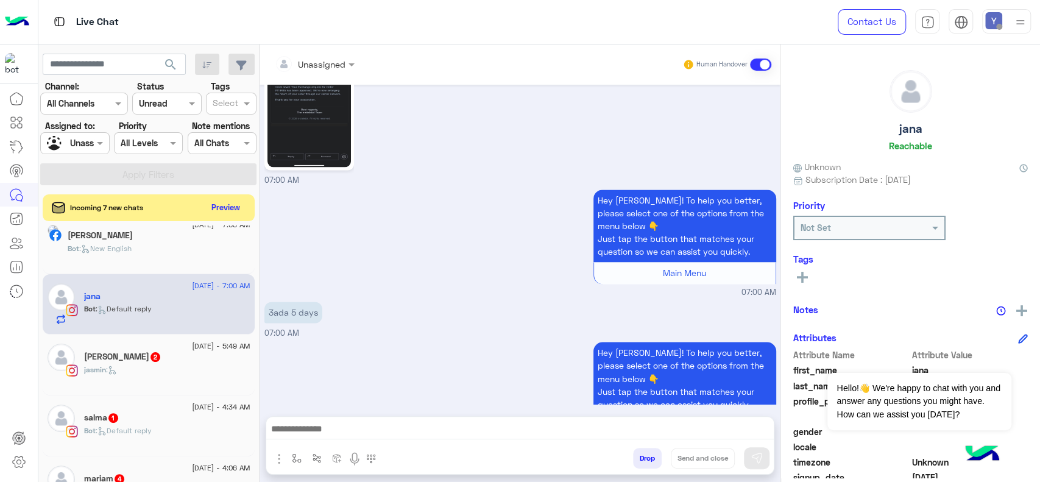
scroll to position [1339, 0]
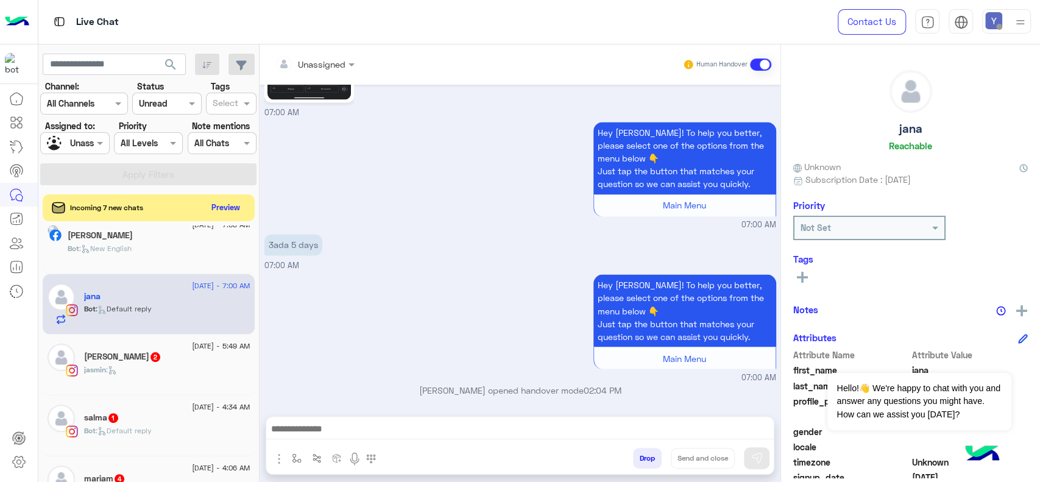
click at [342, 61] on div at bounding box center [315, 64] width 92 height 14
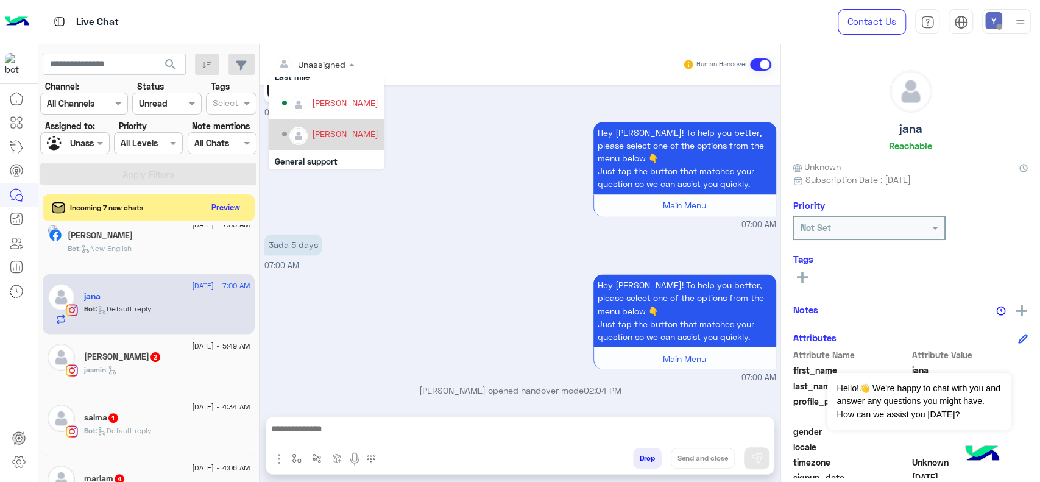
scroll to position [160, 0]
click at [324, 131] on div "[PERSON_NAME]" at bounding box center [345, 132] width 66 height 13
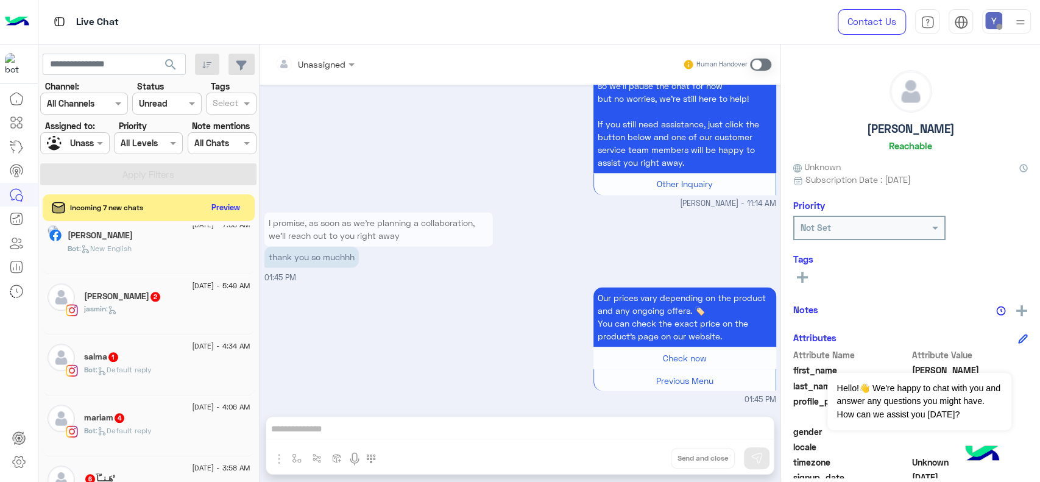
scroll to position [1275, 0]
click at [95, 139] on span at bounding box center [101, 142] width 15 height 13
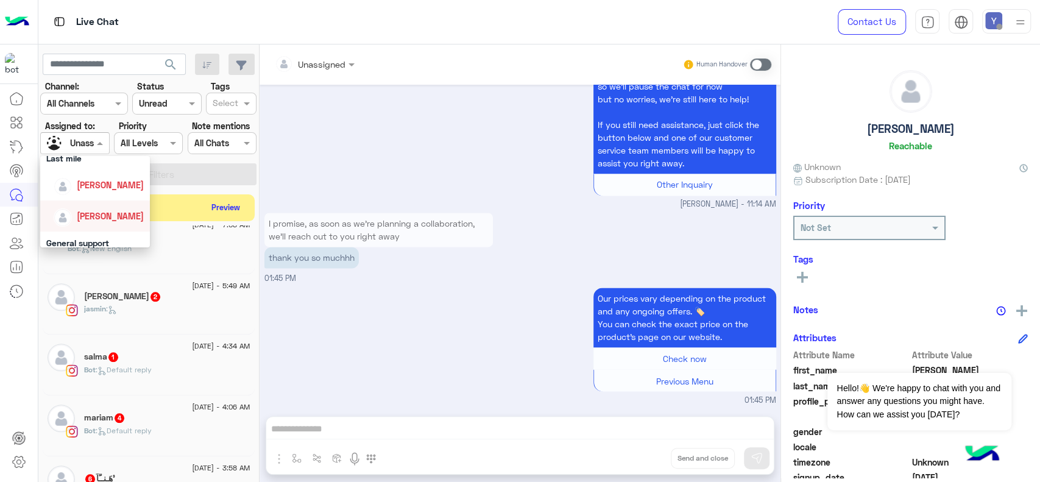
scroll to position [193, 0]
click at [99, 203] on span "[PERSON_NAME]" at bounding box center [110, 201] width 67 height 10
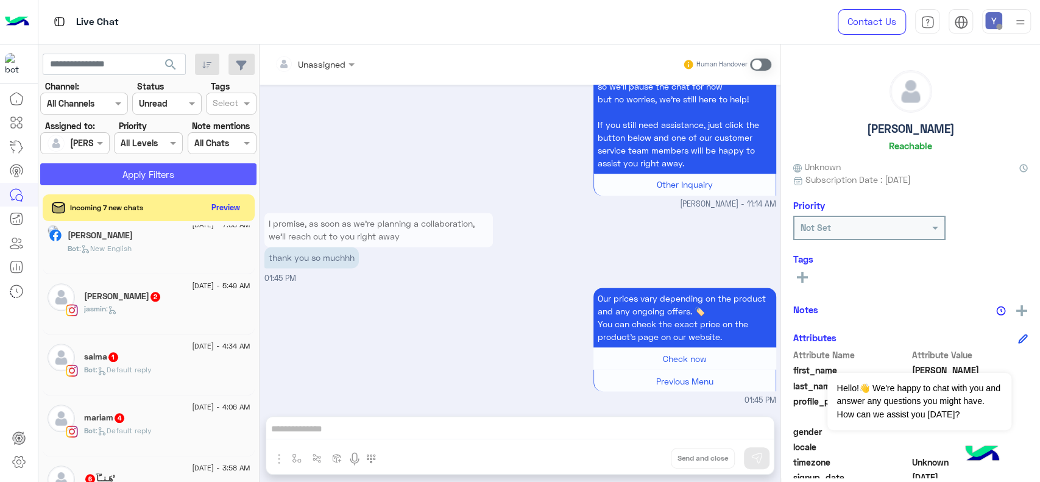
click at [129, 171] on button "Apply Filters" at bounding box center [148, 174] width 216 height 22
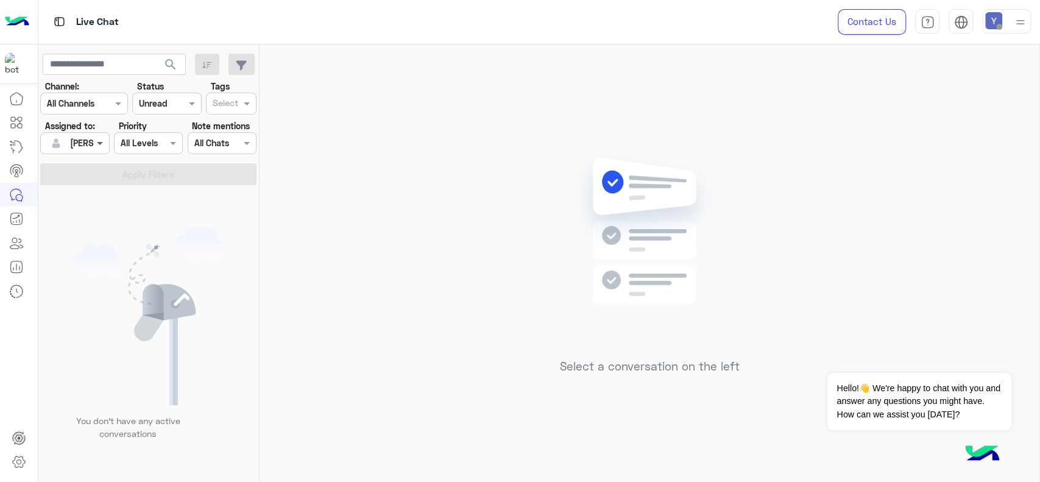
click at [94, 144] on span at bounding box center [101, 142] width 15 height 13
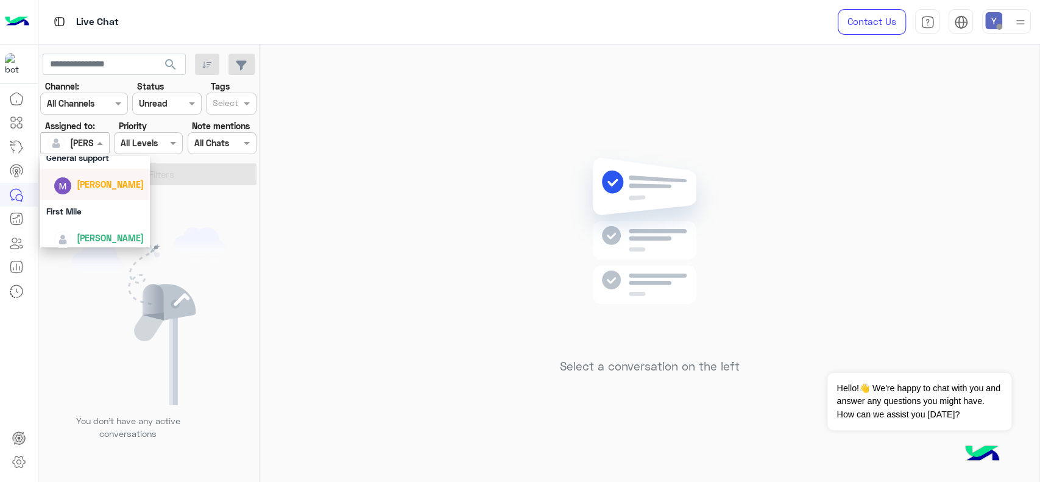
scroll to position [270, 0]
click at [117, 230] on span "[PERSON_NAME]" at bounding box center [110, 232] width 67 height 10
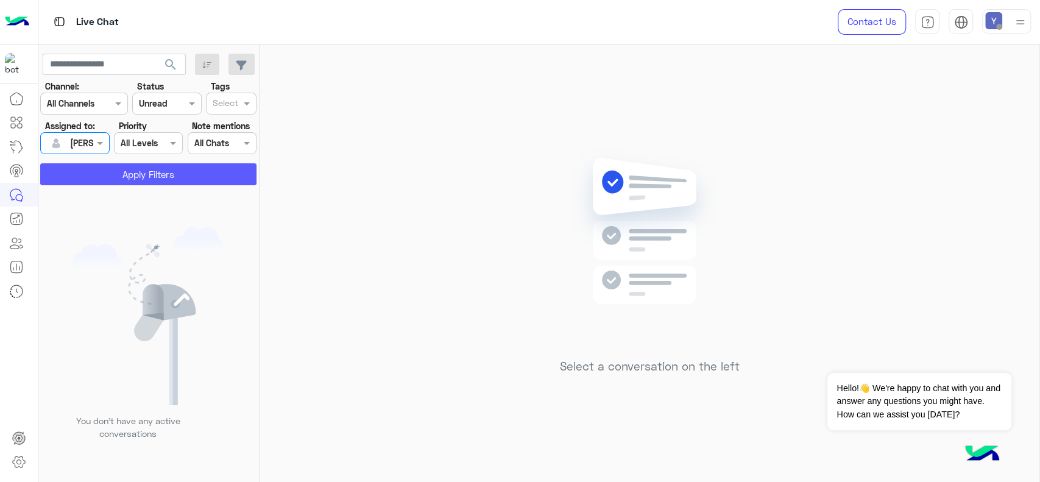
click at [130, 172] on button "Apply Filters" at bounding box center [148, 174] width 216 height 22
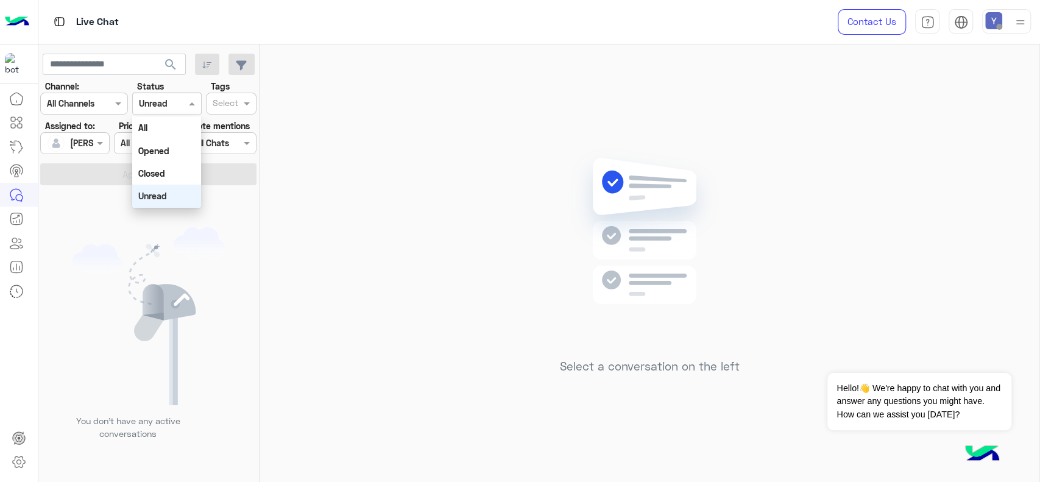
click at [190, 101] on span at bounding box center [193, 103] width 15 height 13
click at [147, 124] on b "All" at bounding box center [142, 127] width 9 height 10
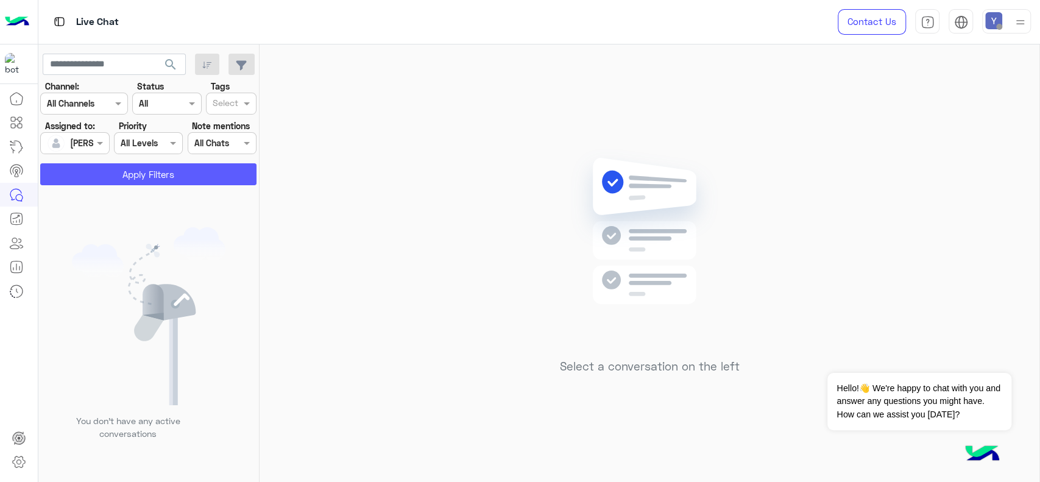
click at [146, 171] on button "Apply Filters" at bounding box center [148, 174] width 216 height 22
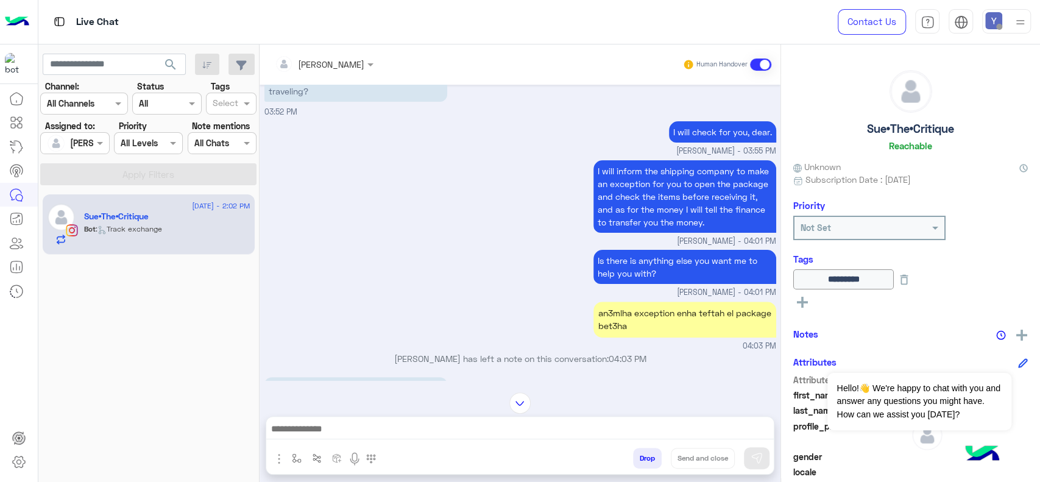
scroll to position [163, 0]
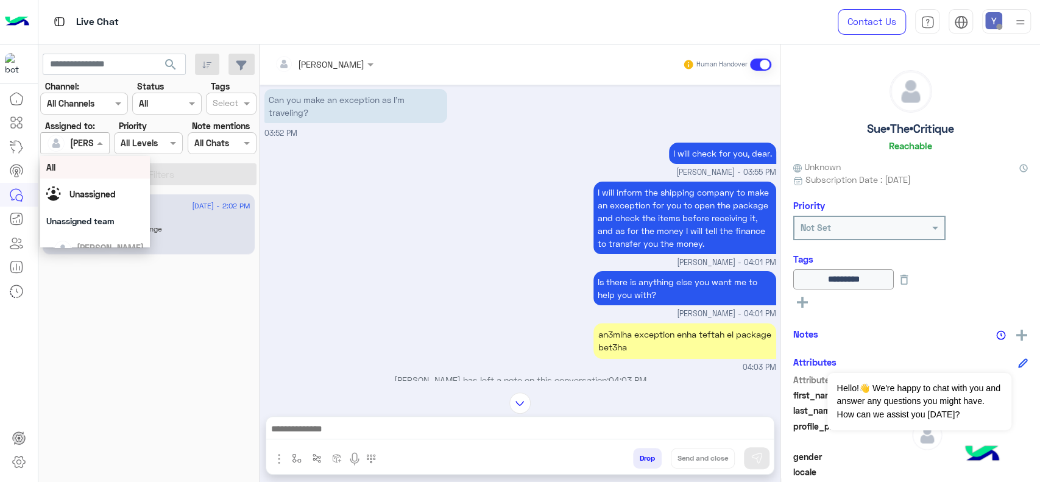
click at [101, 143] on span at bounding box center [101, 142] width 15 height 13
click at [104, 209] on div "[PERSON_NAME]" at bounding box center [99, 201] width 90 height 21
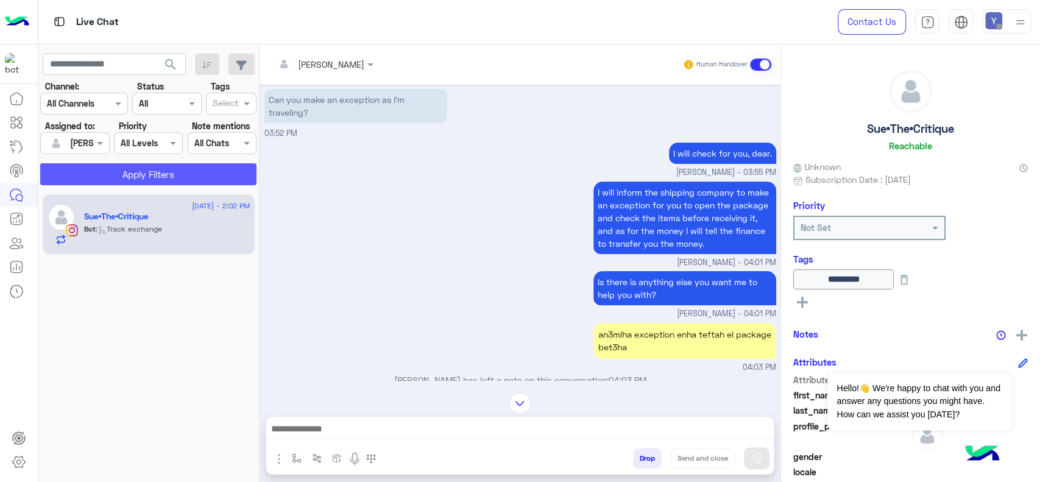
click at [123, 177] on button "Apply Filters" at bounding box center [148, 174] width 216 height 22
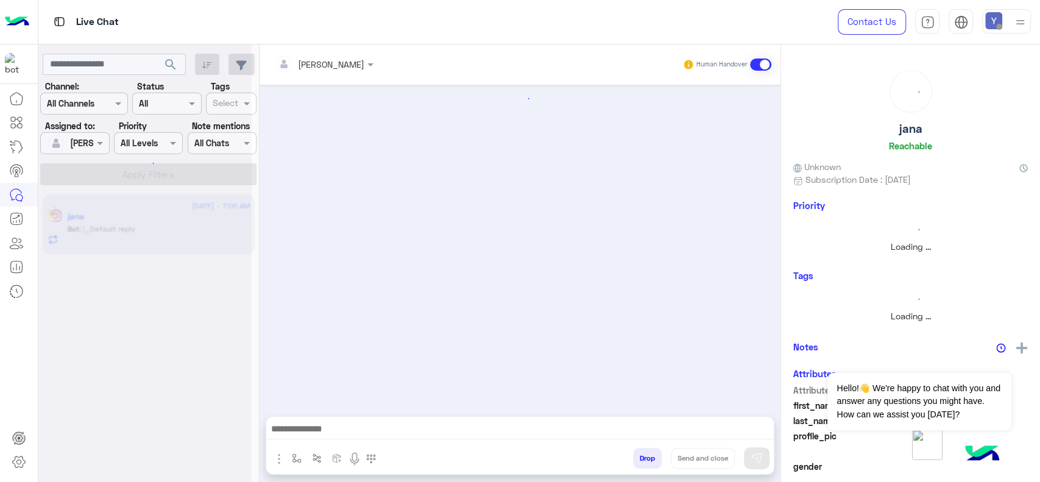
scroll to position [1274, 0]
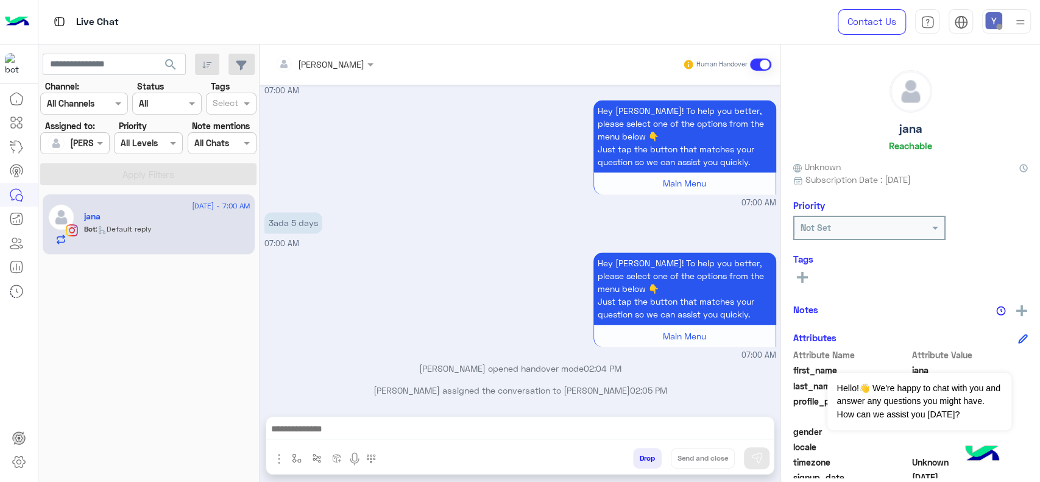
click at [352, 62] on div at bounding box center [324, 64] width 111 height 14
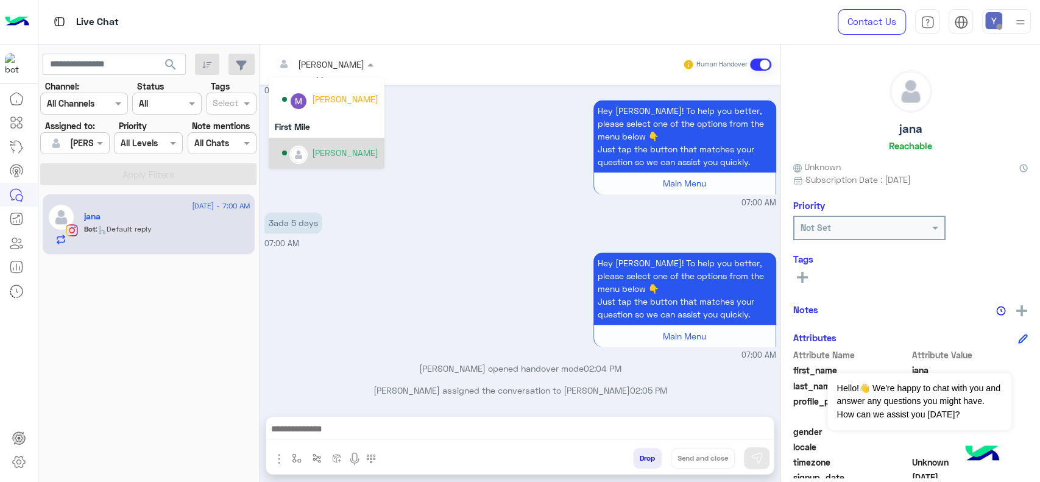
click at [327, 150] on div "[PERSON_NAME]" at bounding box center [345, 152] width 66 height 13
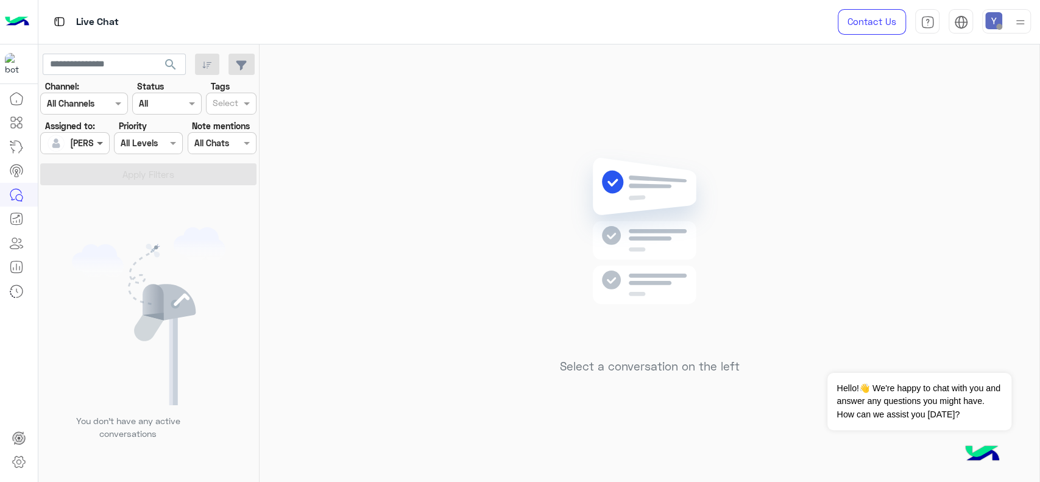
click at [94, 142] on span at bounding box center [101, 142] width 15 height 13
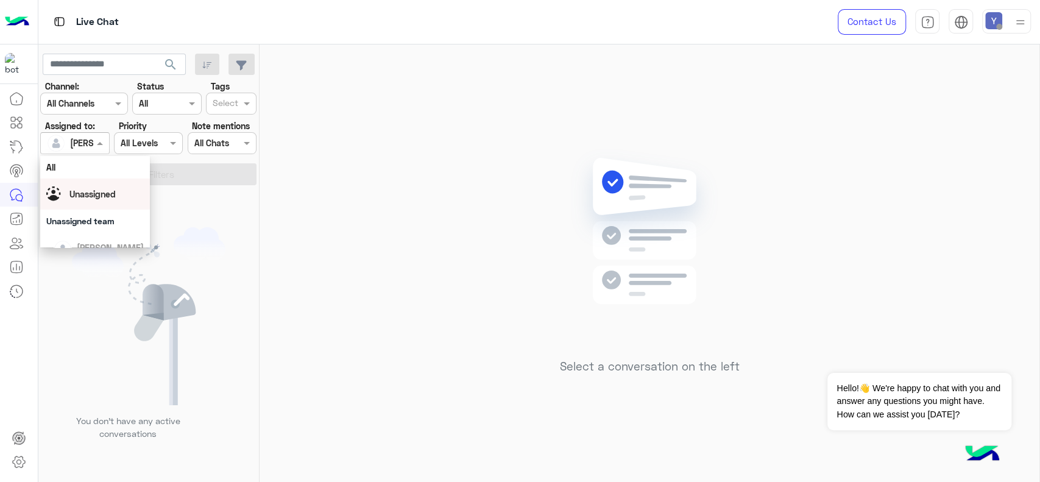
click at [84, 190] on span "Unassigned" at bounding box center [92, 194] width 46 height 10
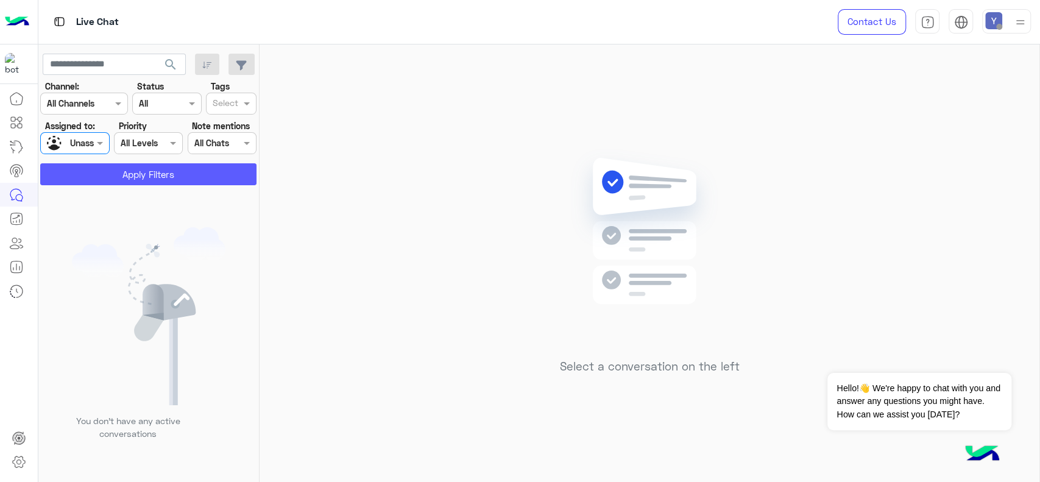
click at [125, 177] on button "Apply Filters" at bounding box center [148, 174] width 216 height 22
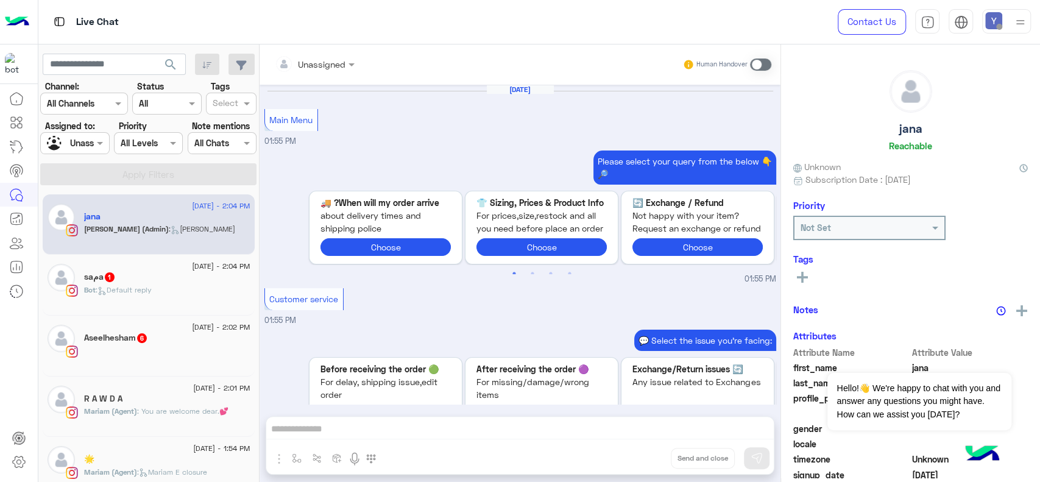
scroll to position [1237, 0]
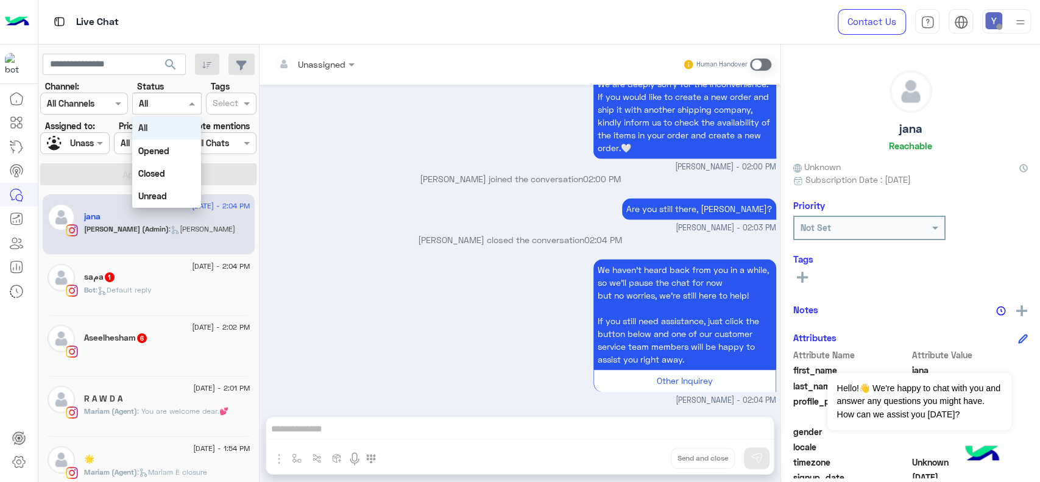
click at [190, 102] on span at bounding box center [193, 103] width 15 height 13
click at [173, 194] on div "Unread" at bounding box center [166, 196] width 69 height 23
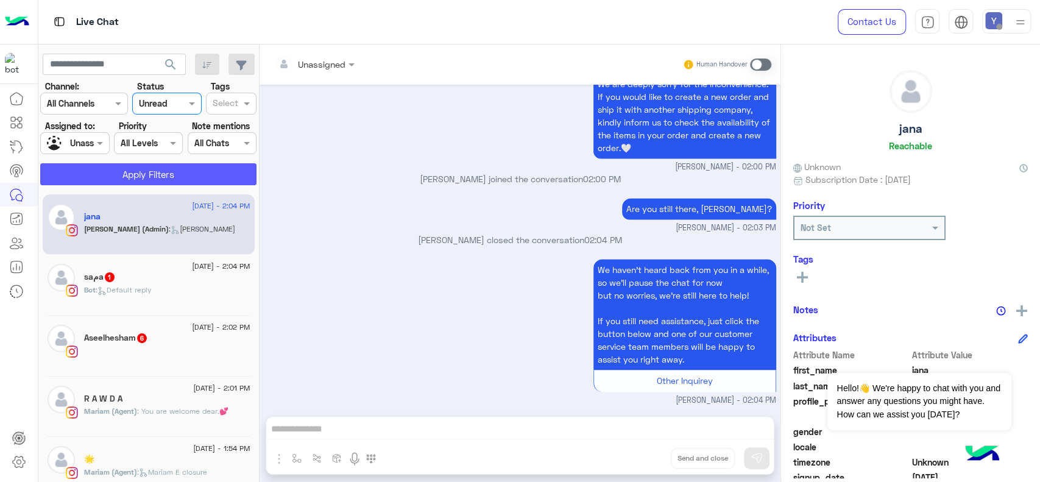
click at [166, 176] on button "Apply Filters" at bounding box center [148, 174] width 216 height 22
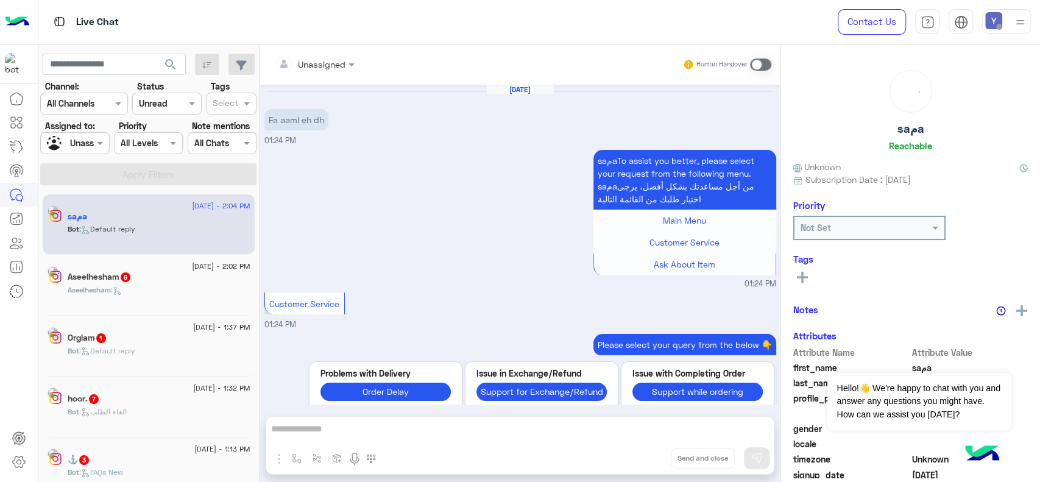
scroll to position [975, 0]
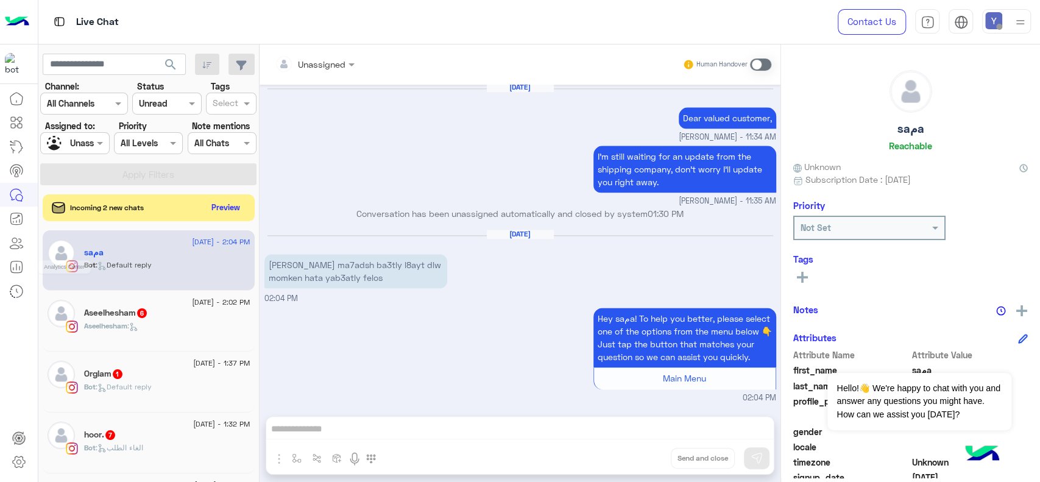
click at [19, 260] on icon at bounding box center [16, 267] width 15 height 15
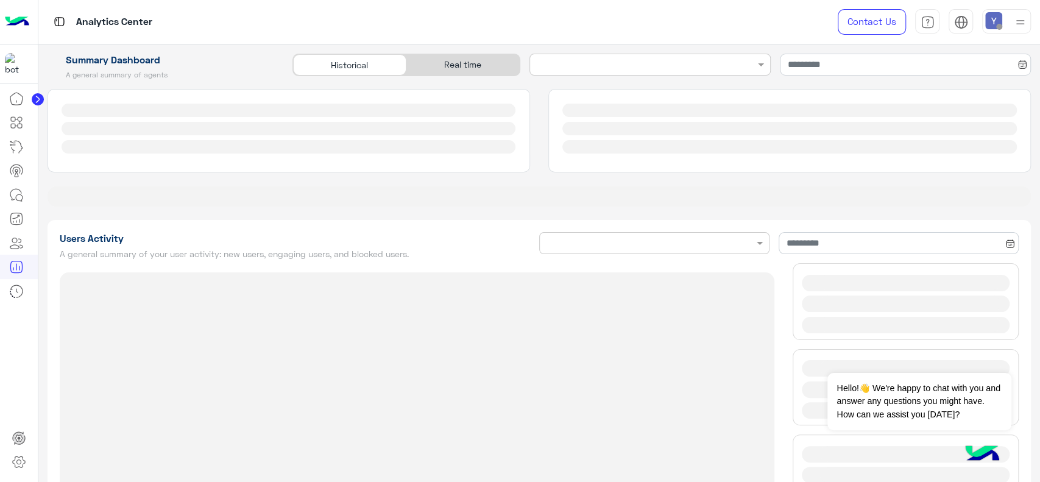
type input "**********"
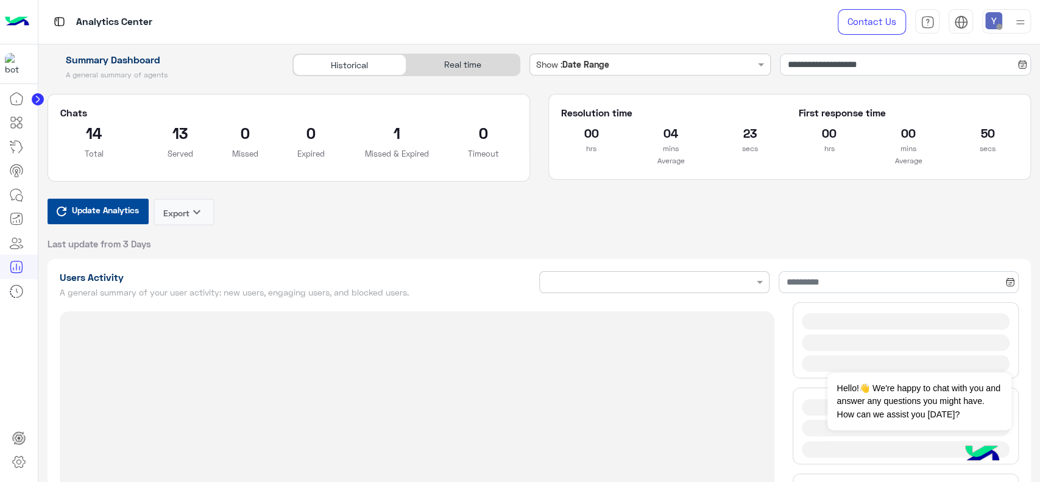
type input "**********"
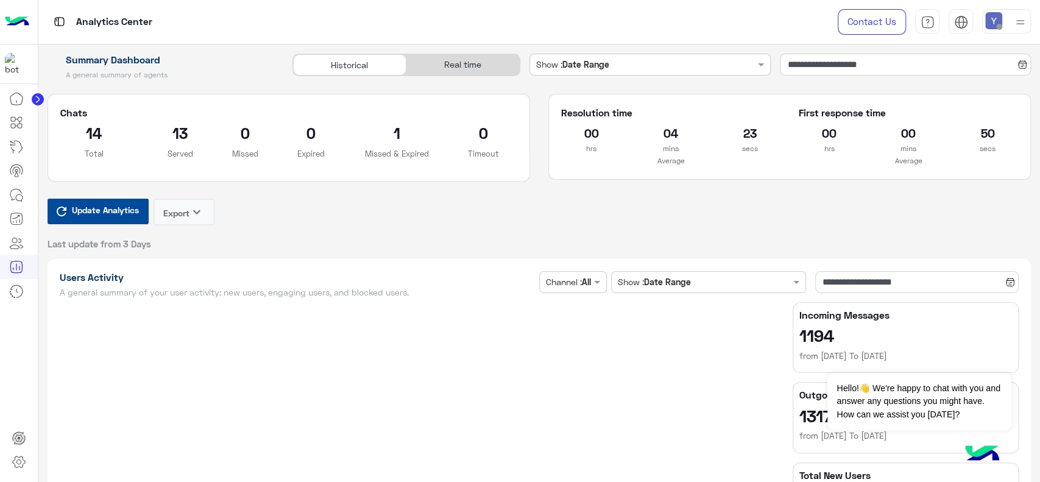
type input "**********"
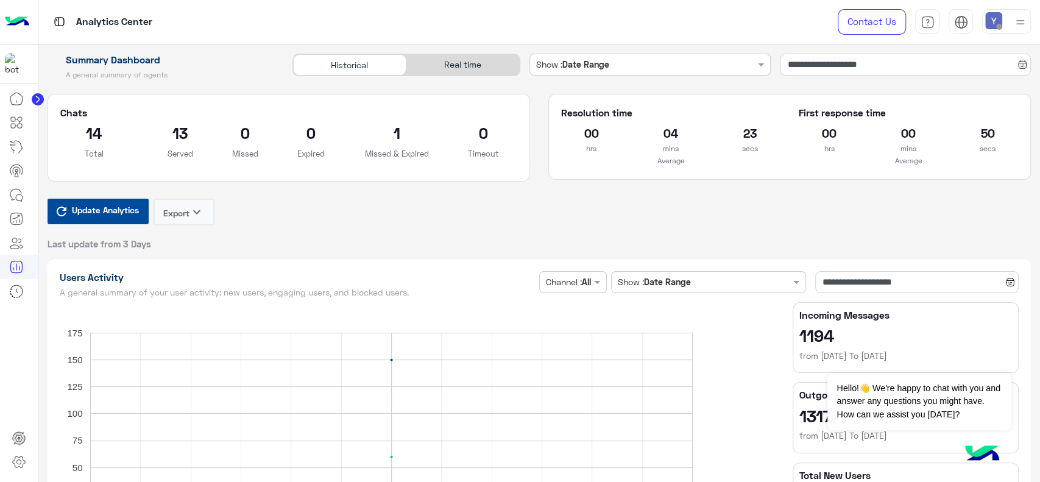
type input "**********"
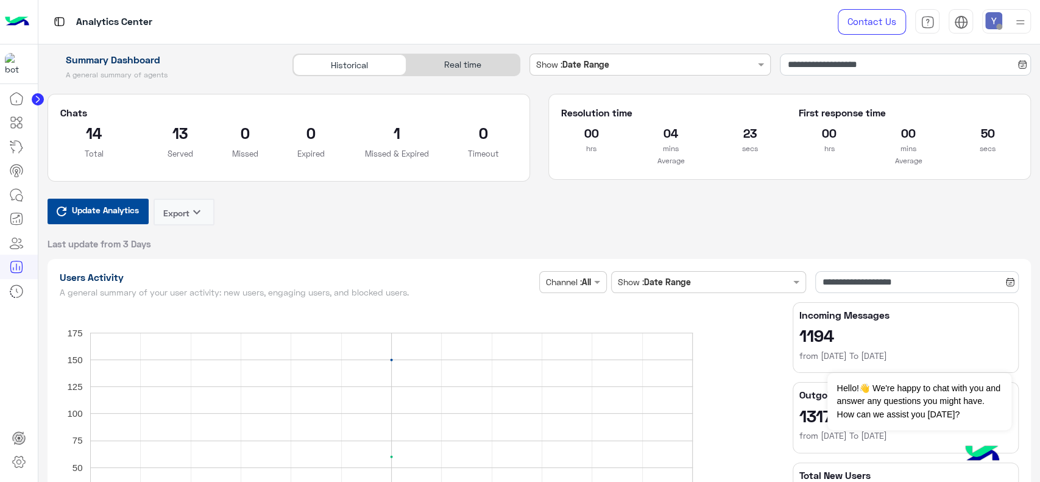
type input "**********"
click at [494, 26] on div "Analytics Center" at bounding box center [372, 22] width 668 height 44
click at [511, 24] on div "Analytics Center" at bounding box center [372, 22] width 668 height 44
click at [827, 66] on input "**********" at bounding box center [905, 65] width 251 height 22
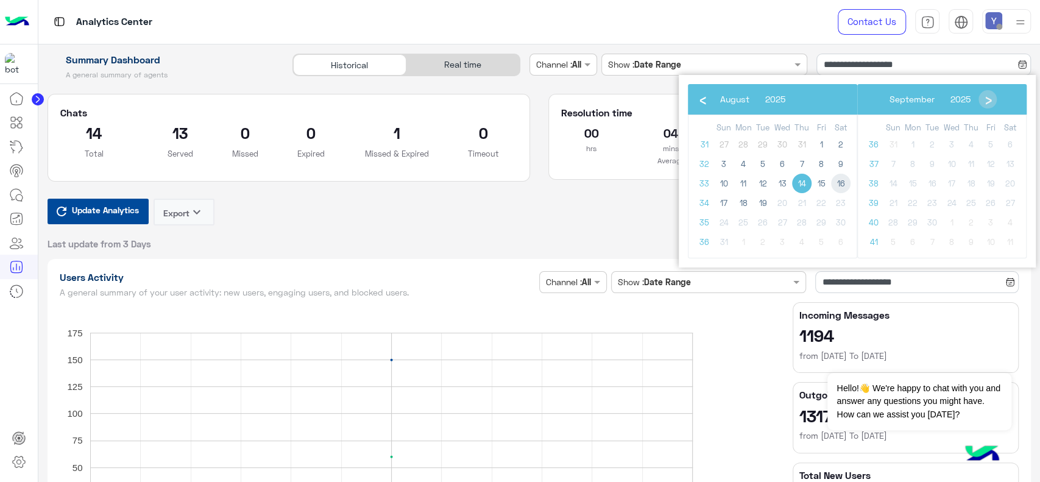
click at [844, 177] on span "16" at bounding box center [840, 183] width 19 height 19
click at [845, 180] on span "16" at bounding box center [840, 183] width 19 height 19
type input "**********"
